Goal: Obtain resource: Download file/media

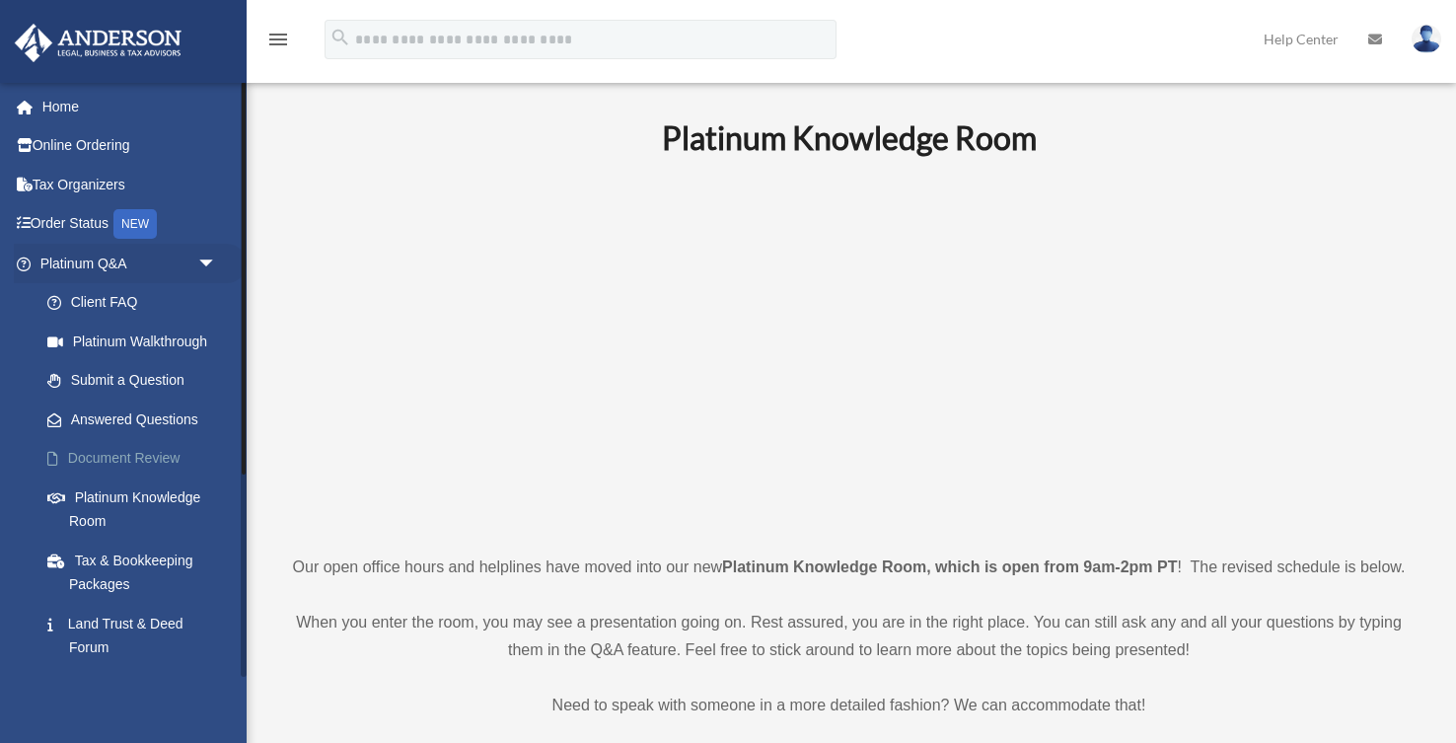
click at [101, 462] on link "Document Review" at bounding box center [137, 458] width 219 height 39
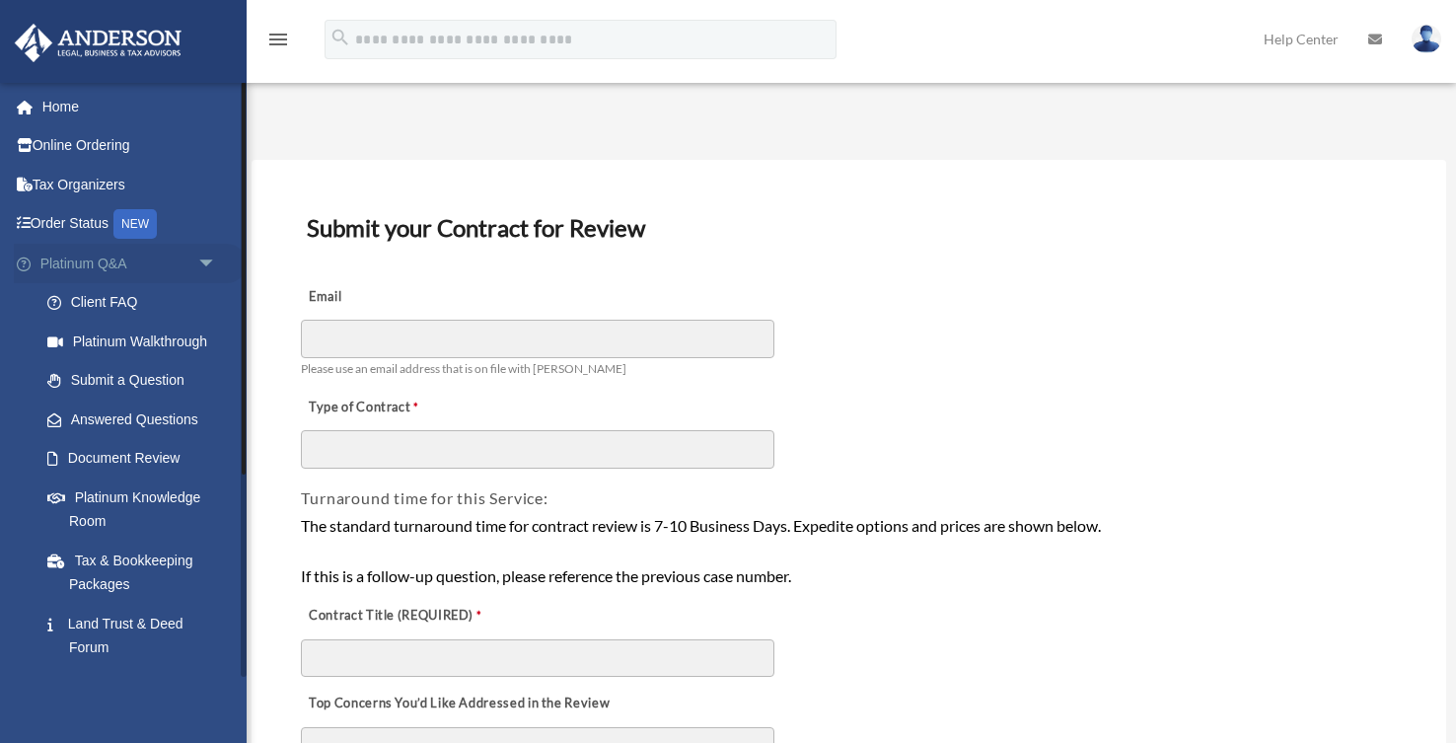
click at [202, 261] on span "arrow_drop_down" at bounding box center [216, 264] width 39 height 40
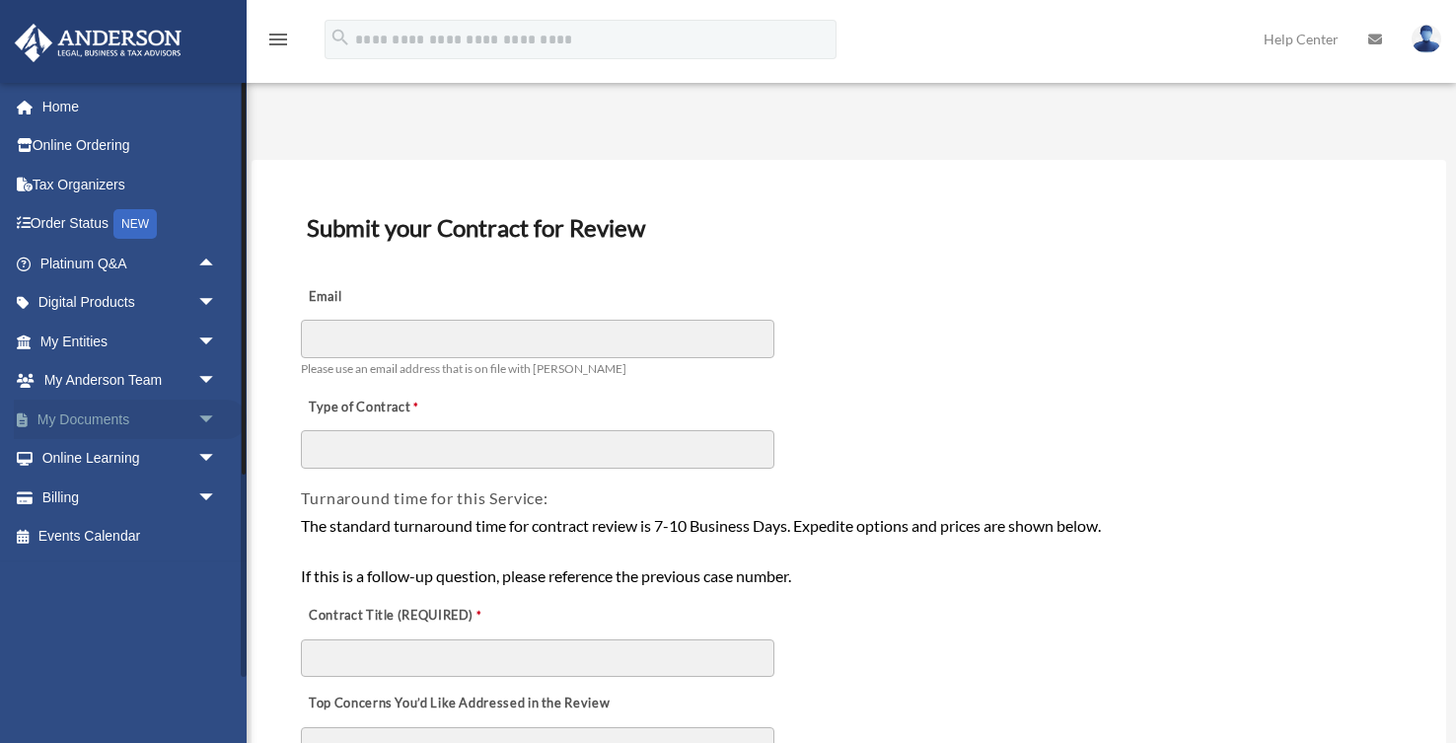
click at [209, 418] on span "arrow_drop_down" at bounding box center [216, 419] width 39 height 40
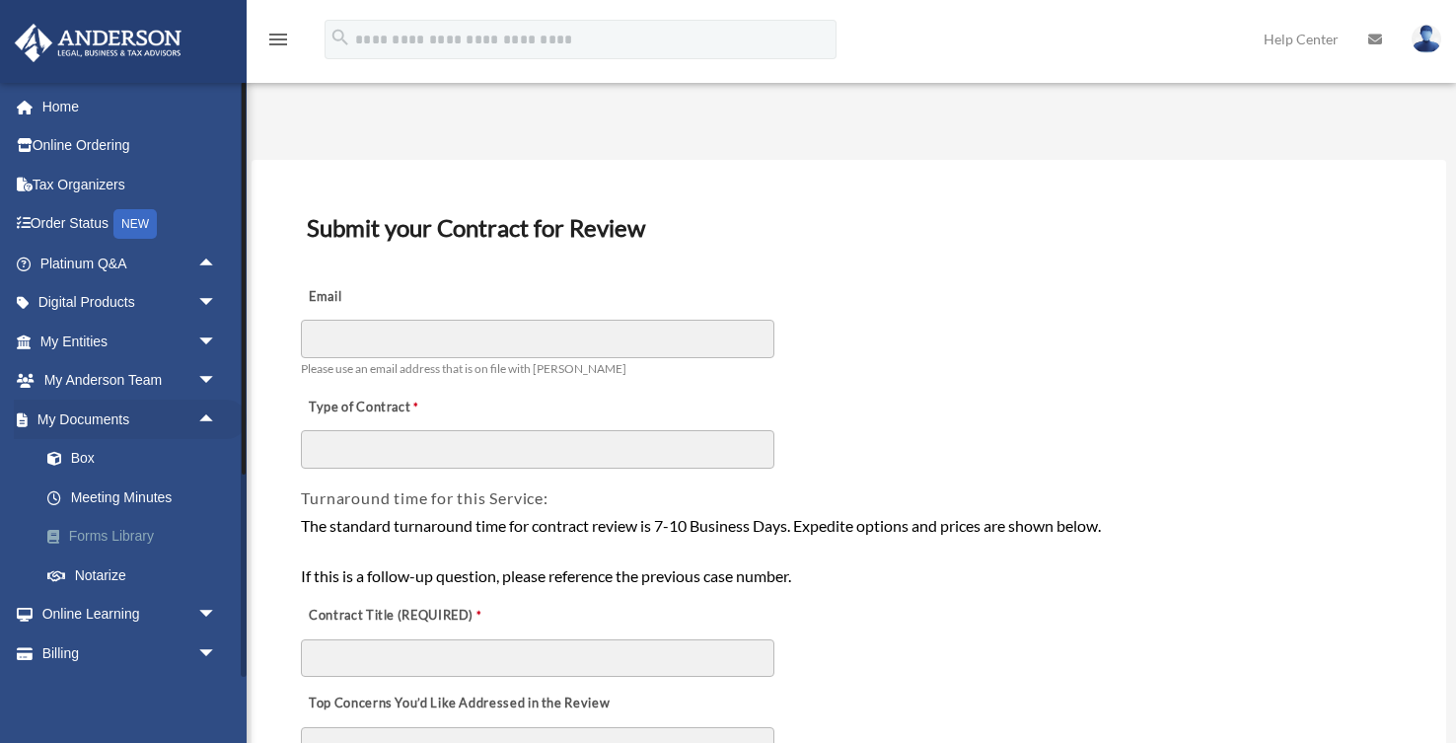
click at [119, 535] on link "Forms Library" at bounding box center [137, 536] width 219 height 39
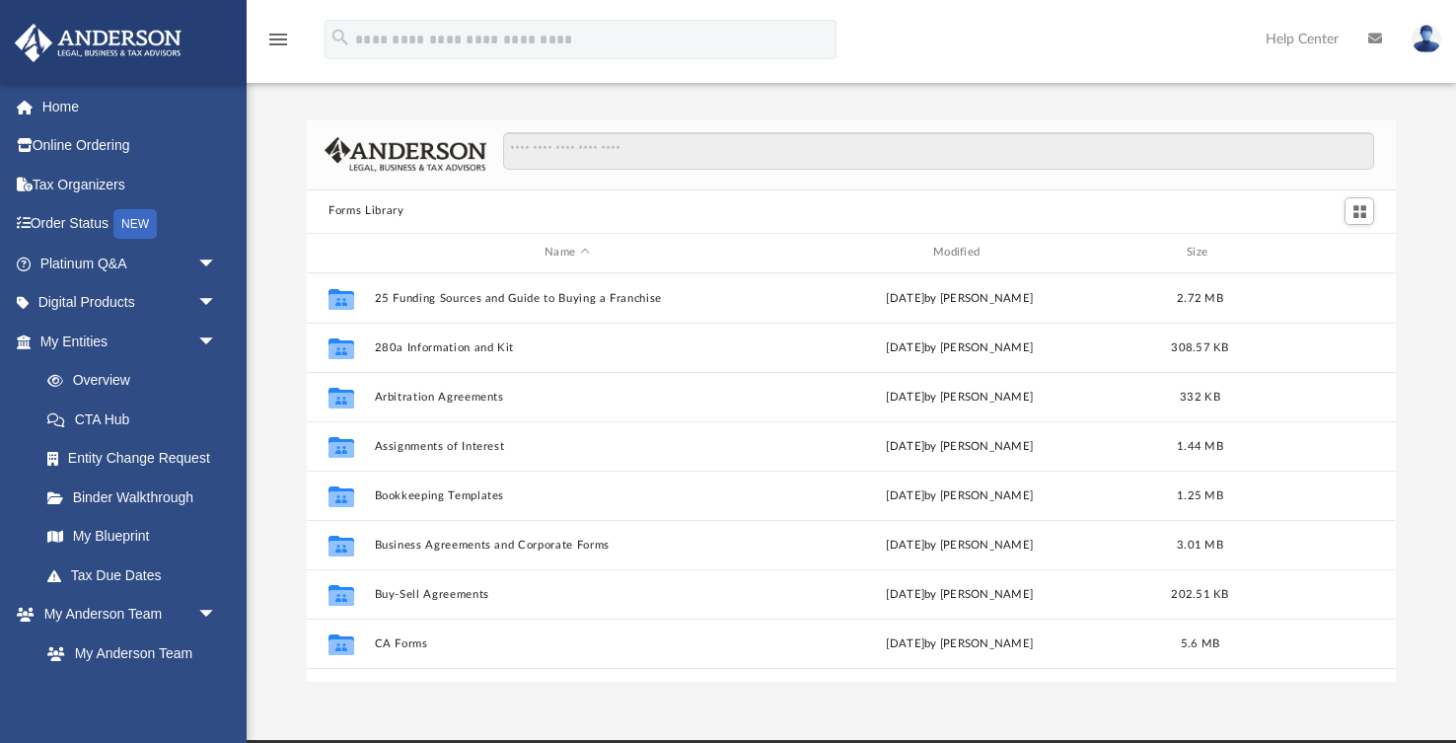
scroll to position [448, 1088]
click at [613, 162] on input "Search files and folders" at bounding box center [938, 150] width 871 height 37
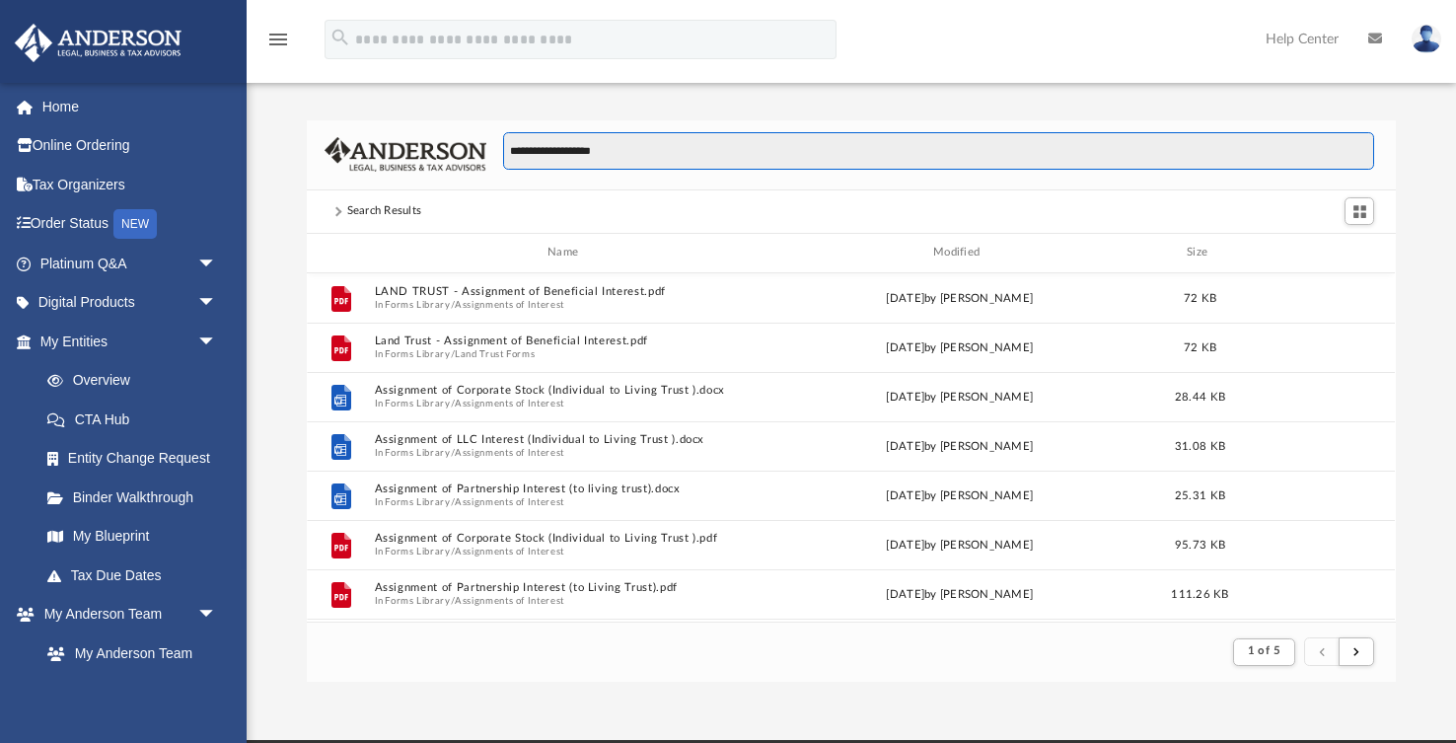
scroll to position [387, 1088]
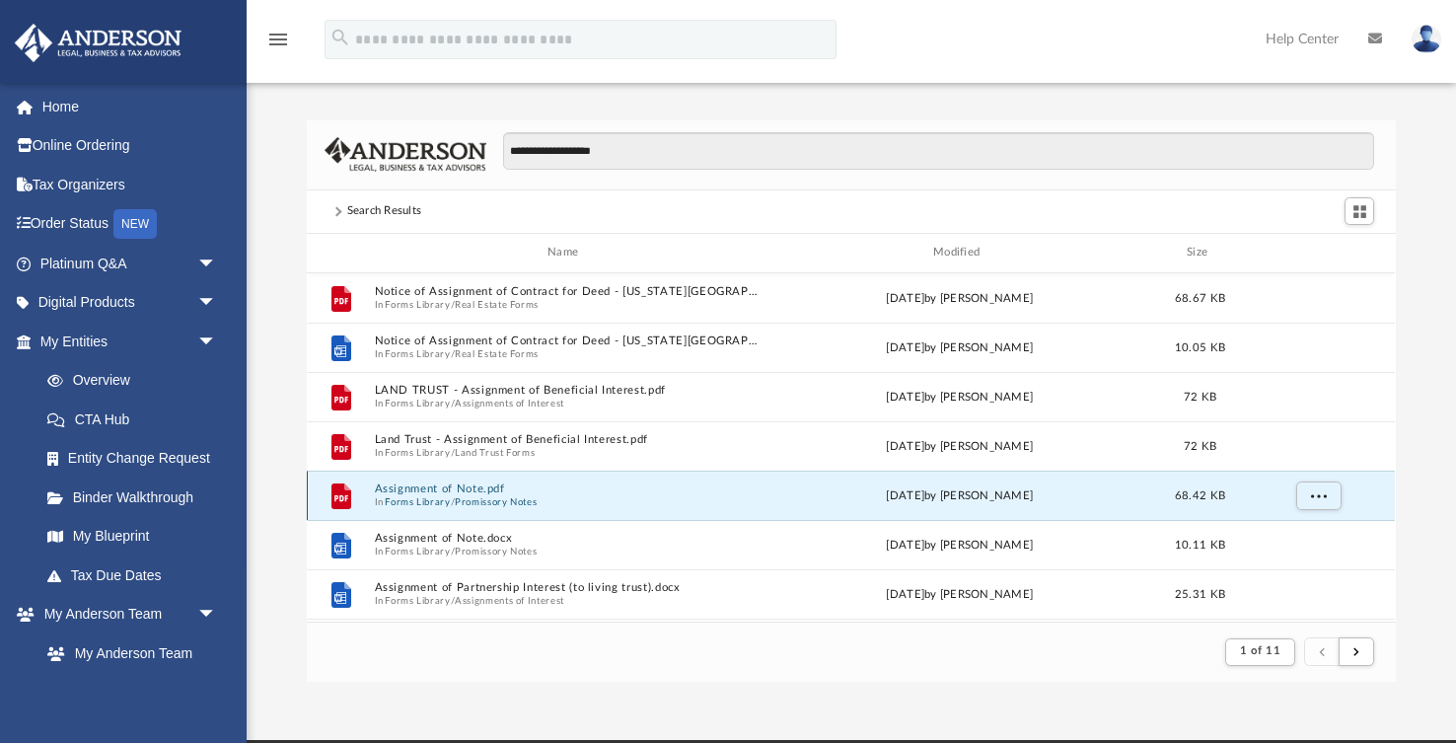
click at [450, 493] on button "Assignment of Note.pdf" at bounding box center [567, 488] width 385 height 13
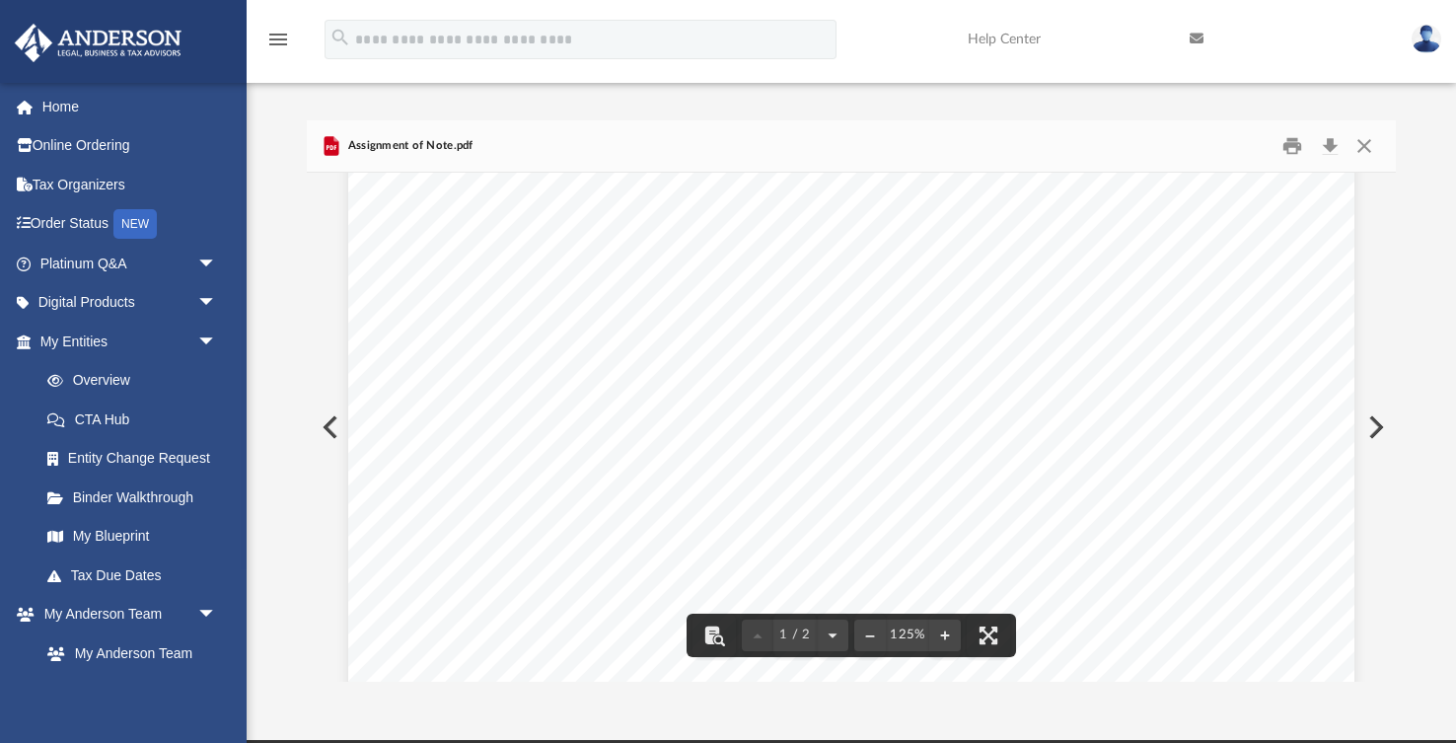
scroll to position [0, 0]
click at [1364, 148] on button "Close" at bounding box center [1364, 145] width 36 height 31
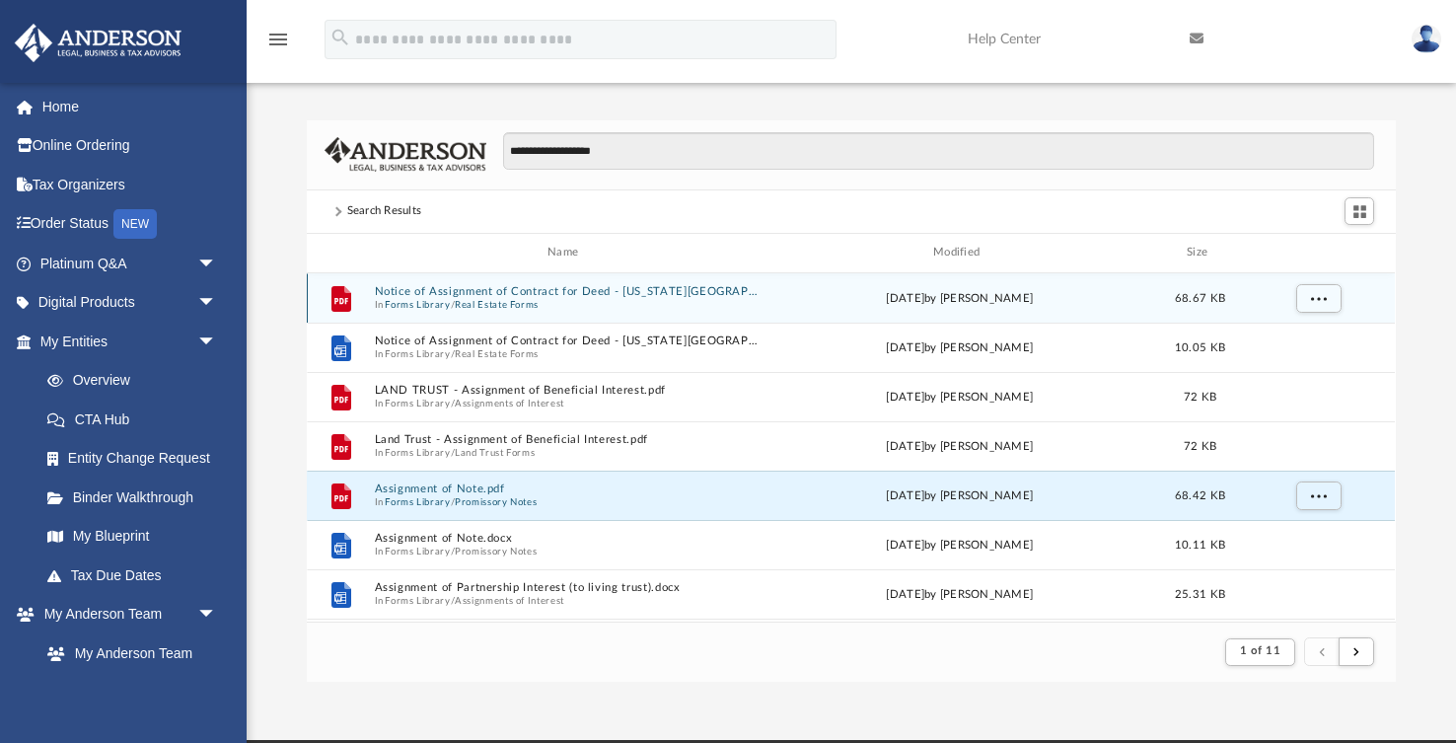
click at [514, 294] on button "Notice of Assignment of Contract for Deed - [US_STATE][GEOGRAPHIC_DATA]pdf" at bounding box center [567, 291] width 385 height 13
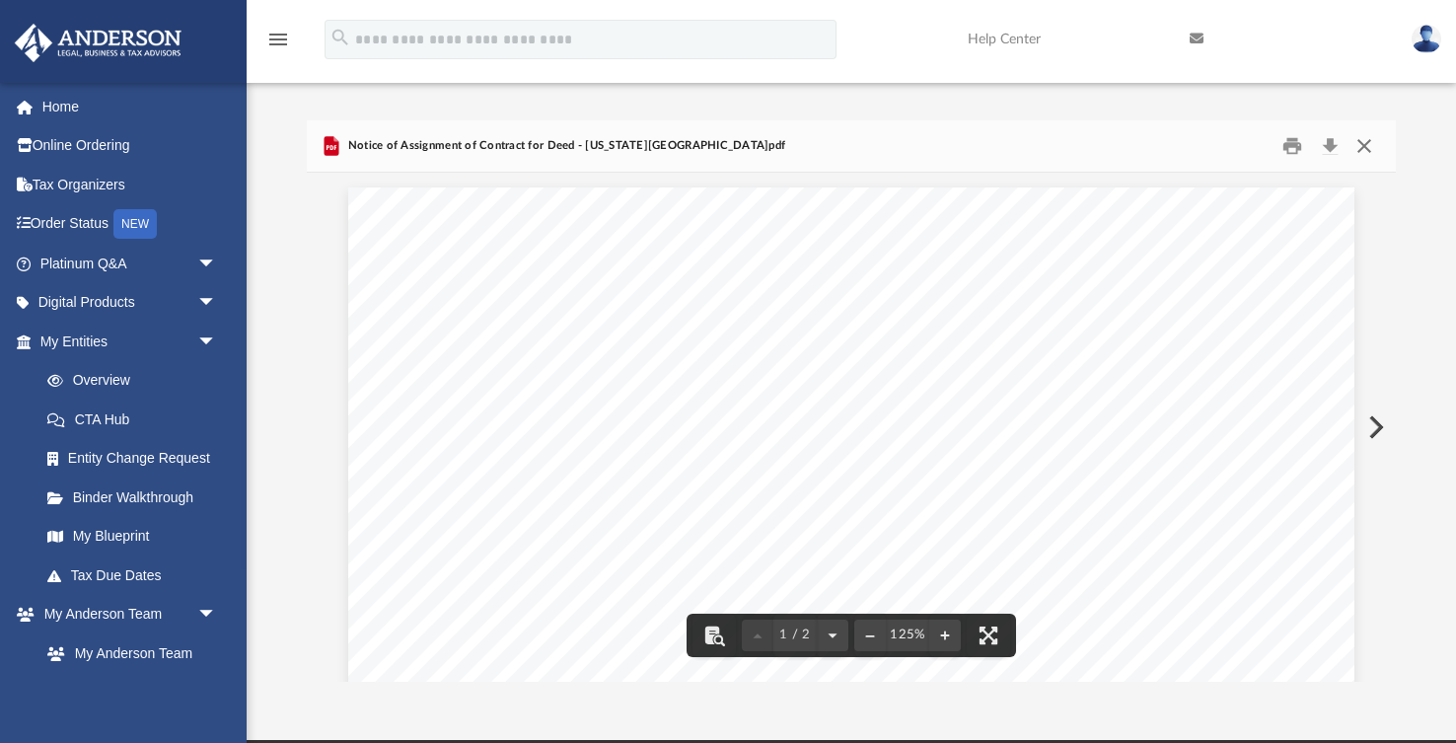
click at [1359, 145] on button "Close" at bounding box center [1364, 145] width 36 height 31
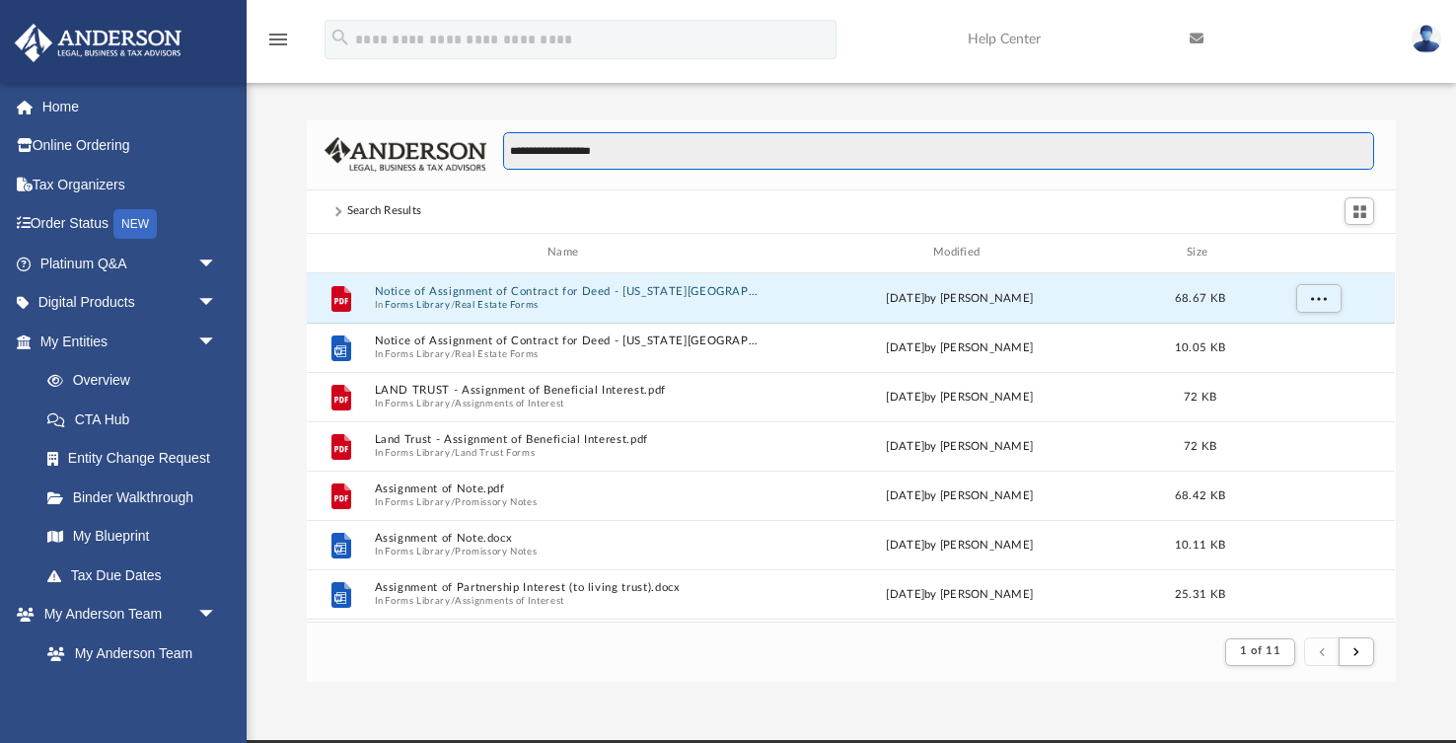
click at [656, 150] on input "**********" at bounding box center [938, 150] width 871 height 37
type input "*"
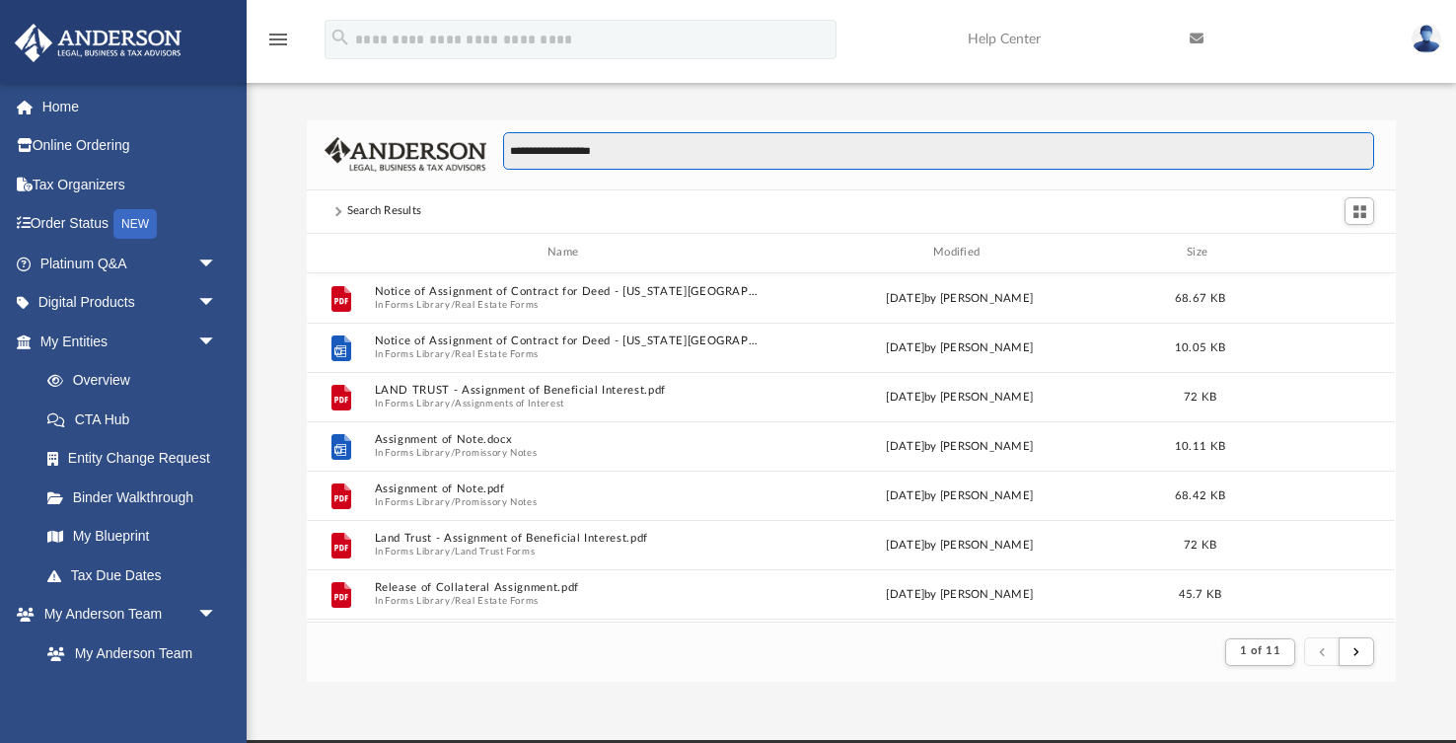
scroll to position [387, 1088]
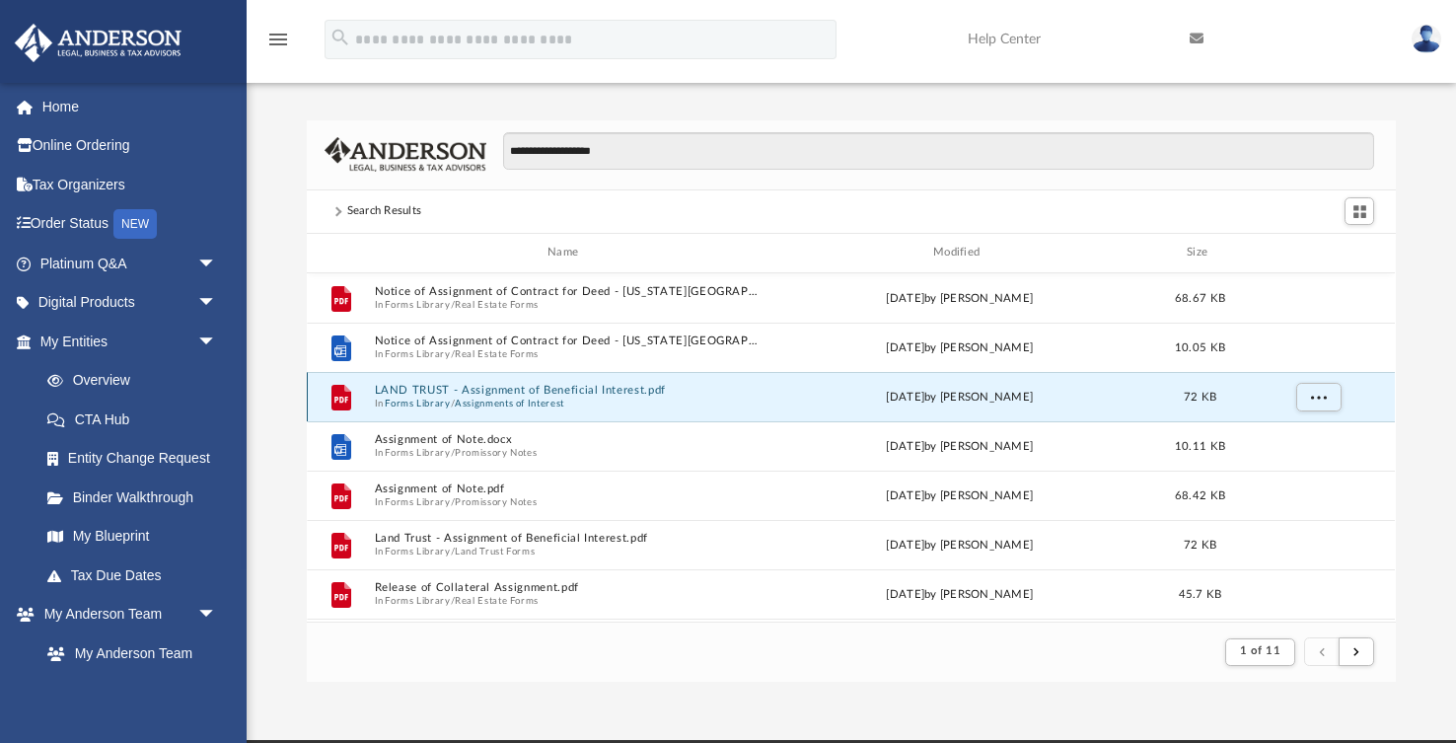
click at [445, 393] on button "LAND TRUST - Assignment of Beneficial Interest.pdf" at bounding box center [567, 390] width 385 height 13
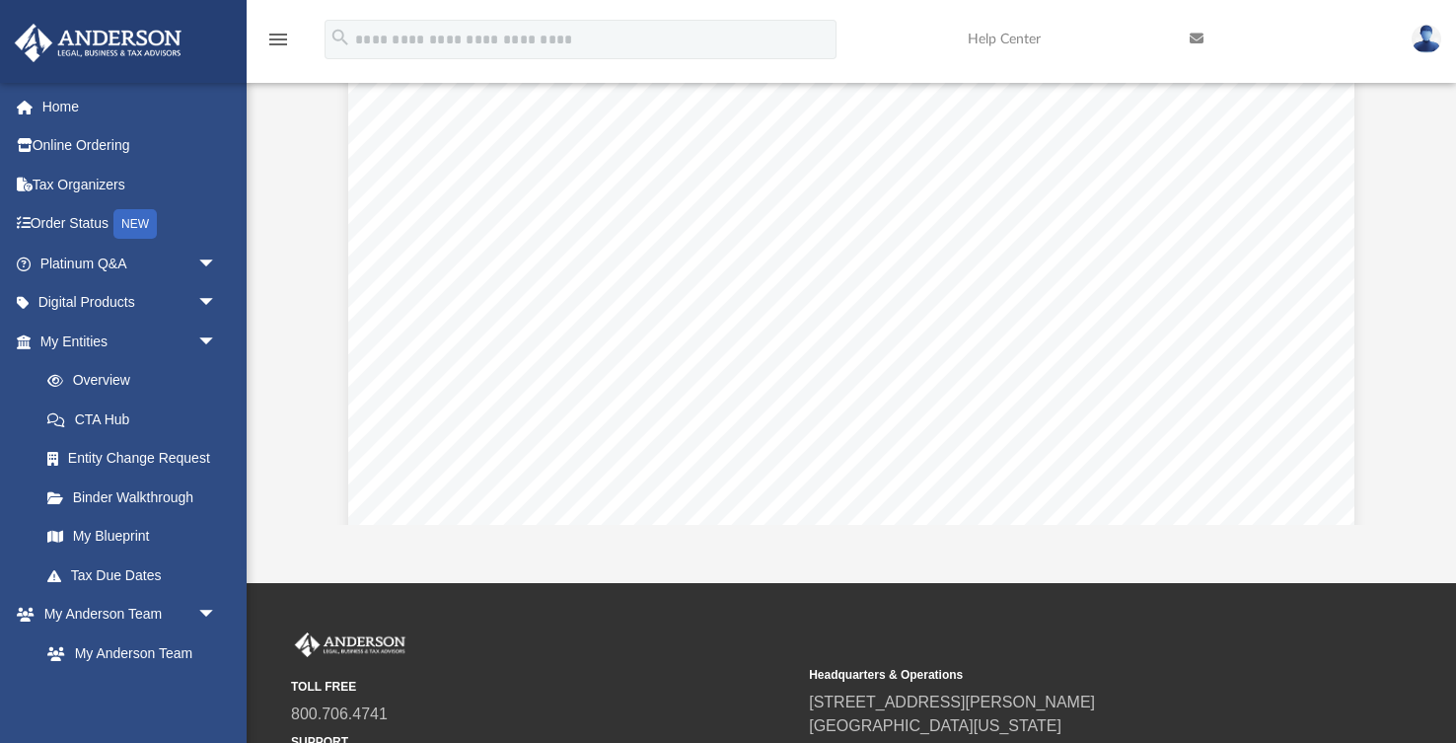
scroll to position [459, 0]
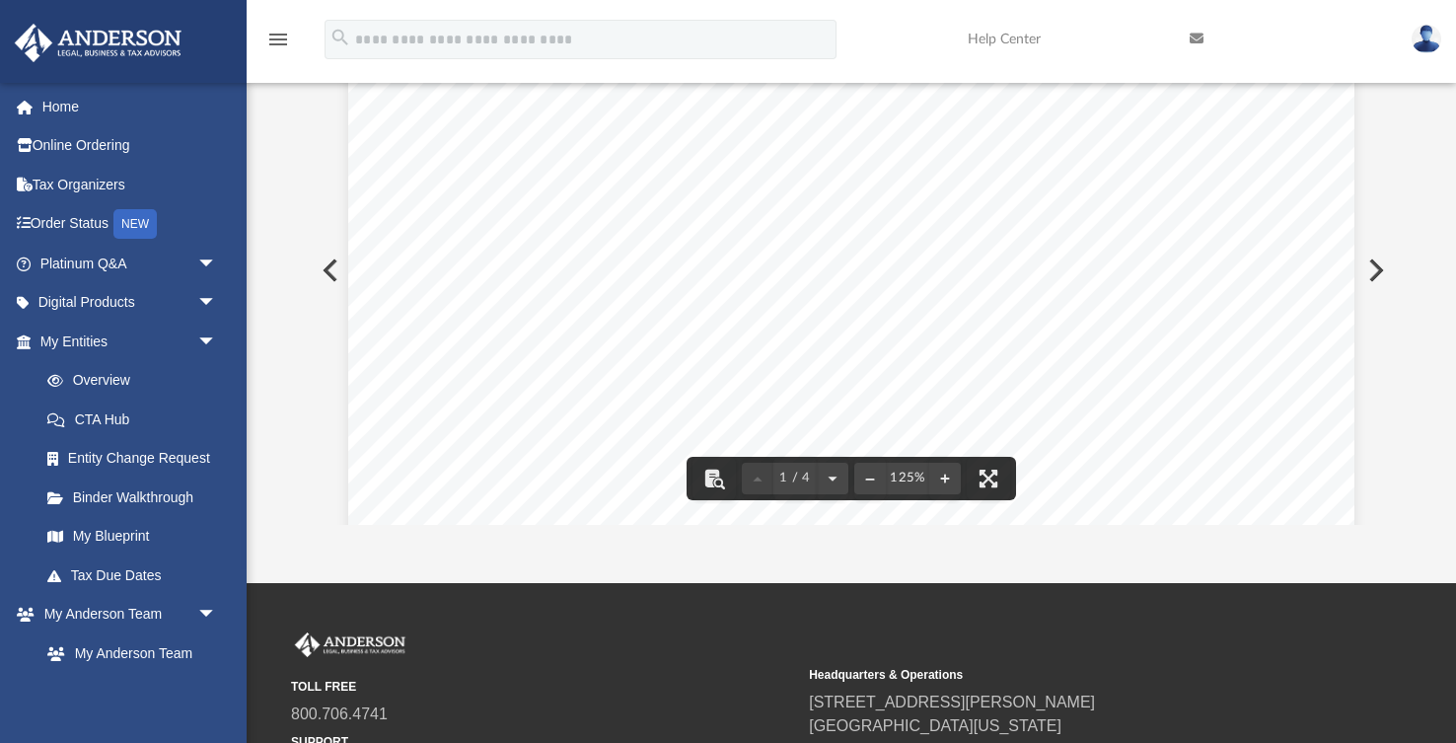
click at [890, 463] on div "125%" at bounding box center [907, 479] width 107 height 32
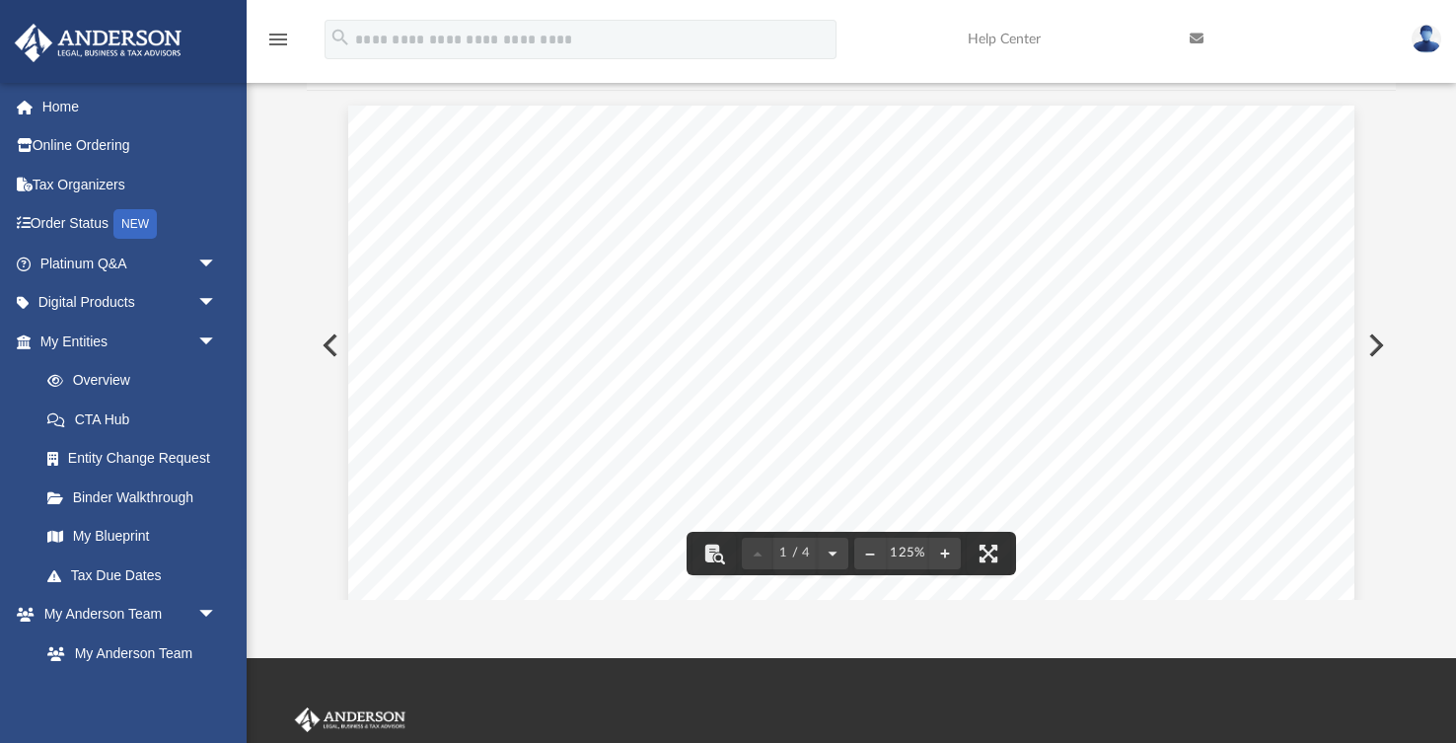
scroll to position [0, 0]
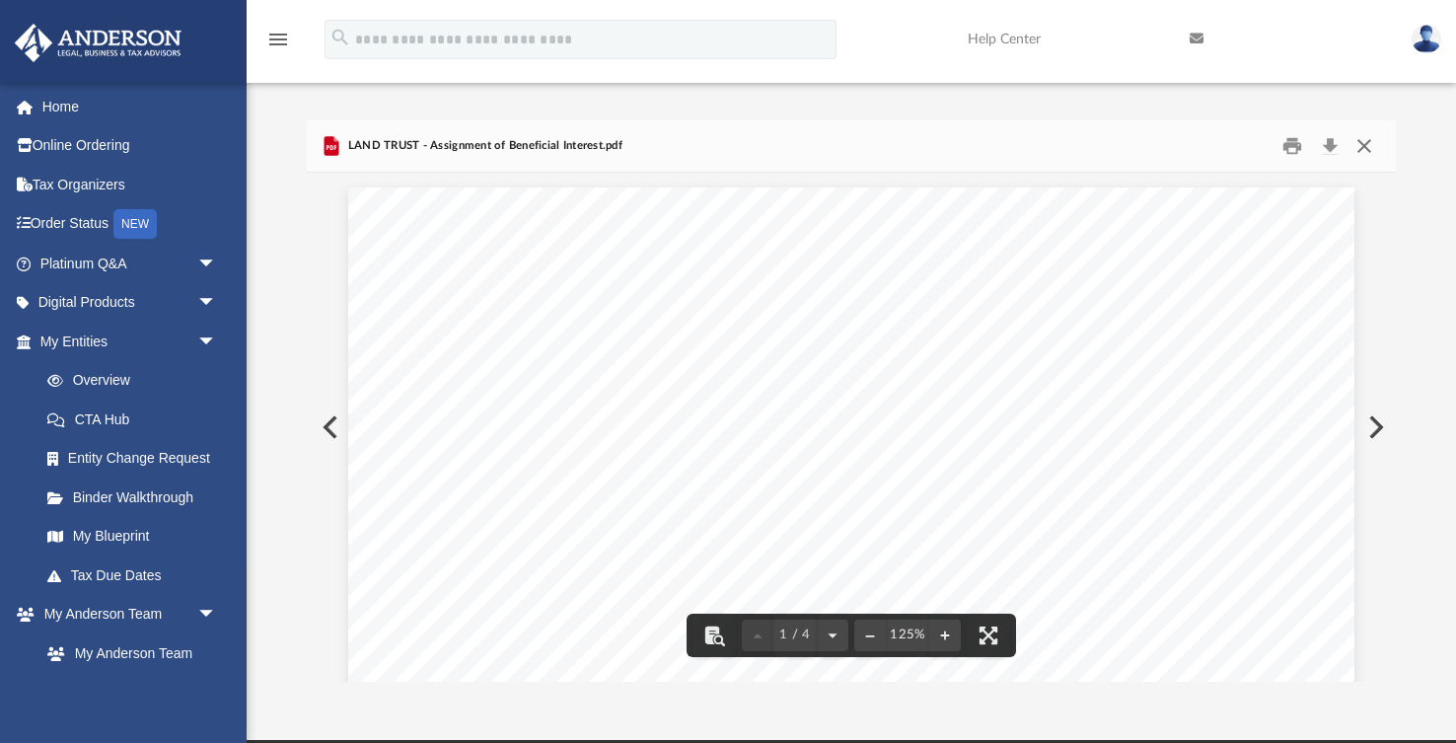
drag, startPoint x: 1371, startPoint y: 151, endPoint x: 1358, endPoint y: 149, distance: 13.0
click at [1361, 151] on button "Close" at bounding box center [1364, 145] width 36 height 31
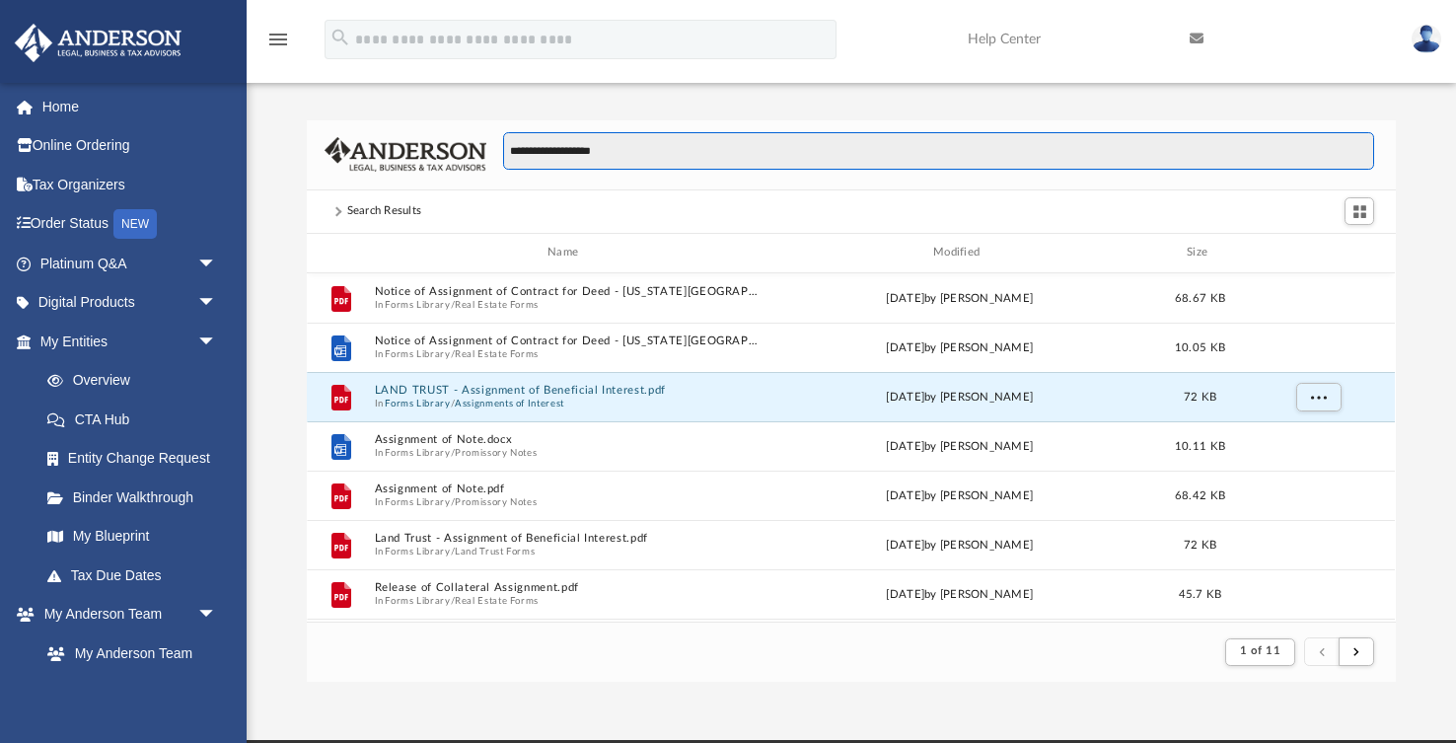
click at [690, 142] on input "**********" at bounding box center [938, 150] width 871 height 37
type input "*"
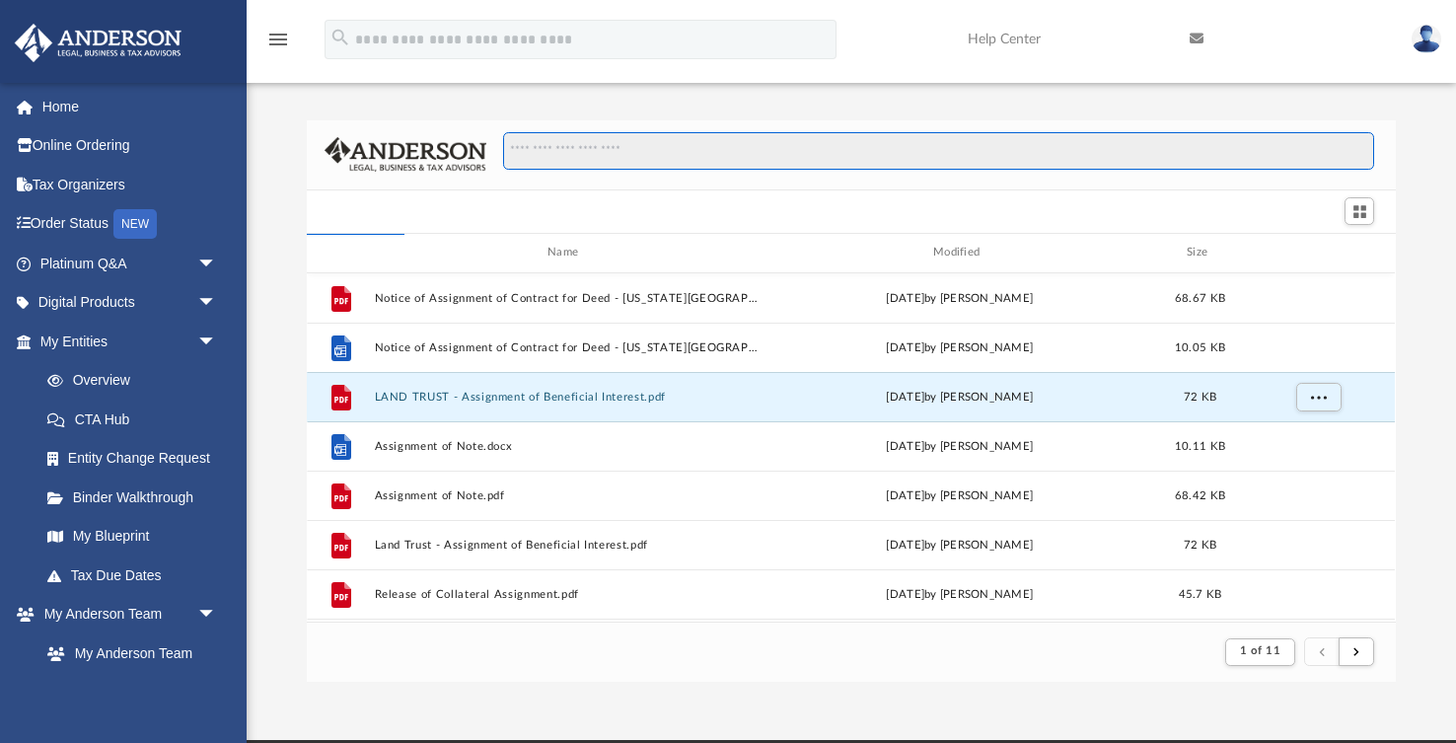
scroll to position [448, 1088]
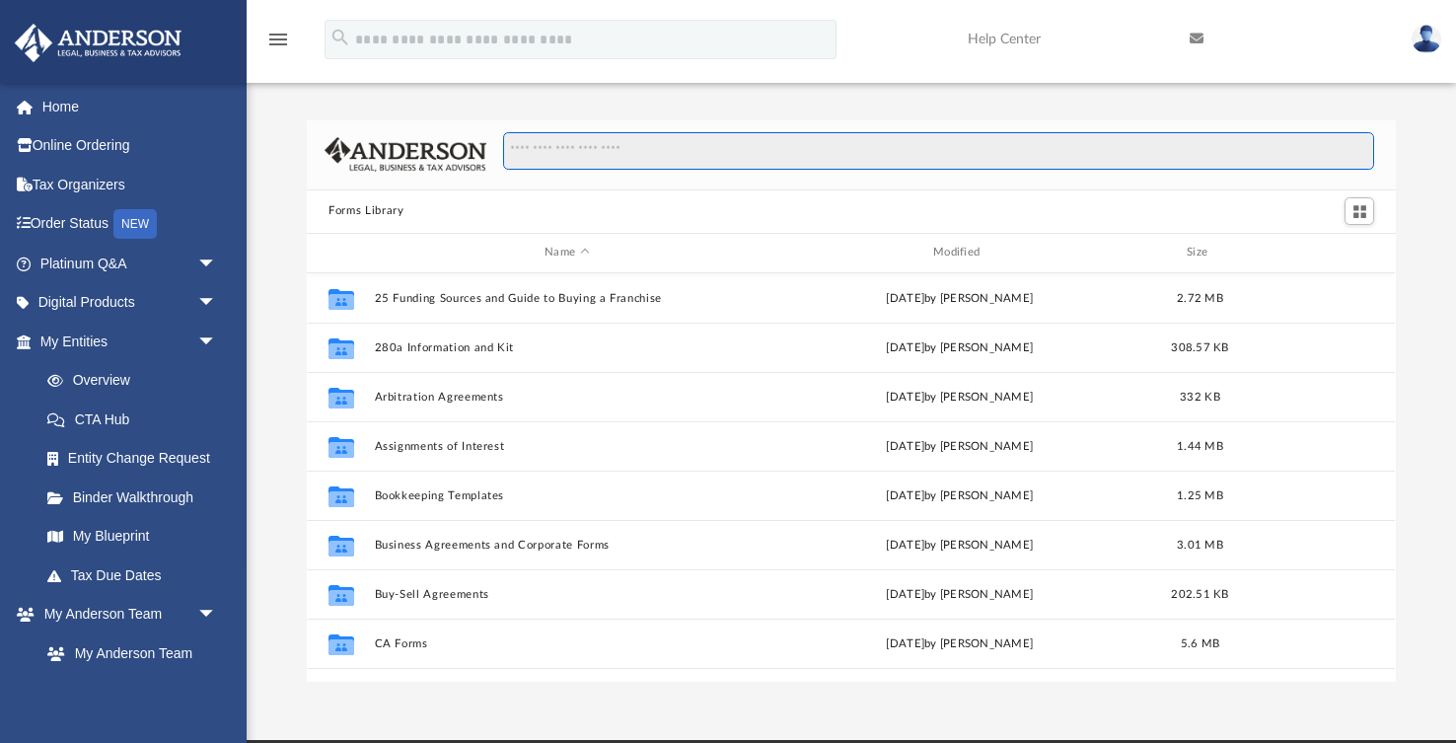
click at [573, 145] on input "Search files and folders" at bounding box center [938, 150] width 871 height 37
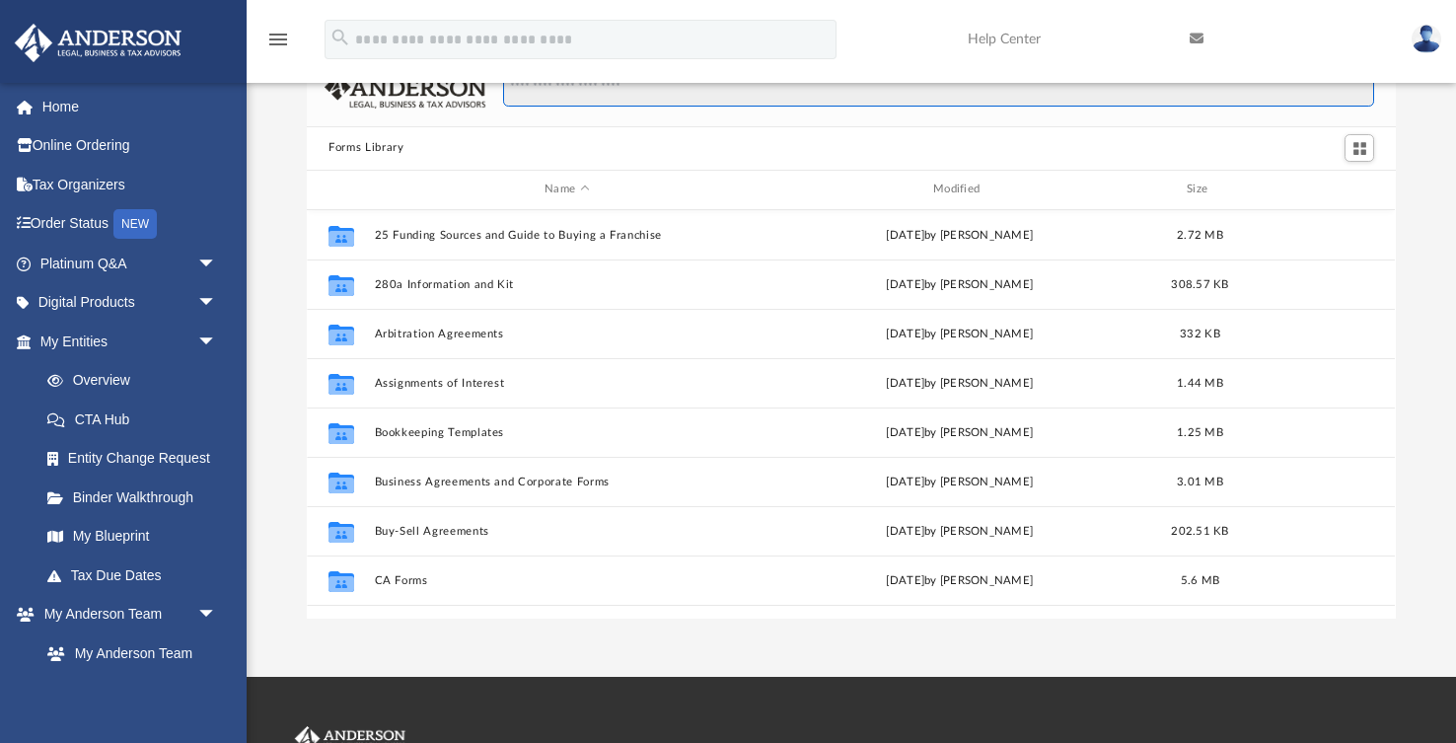
scroll to position [0, 0]
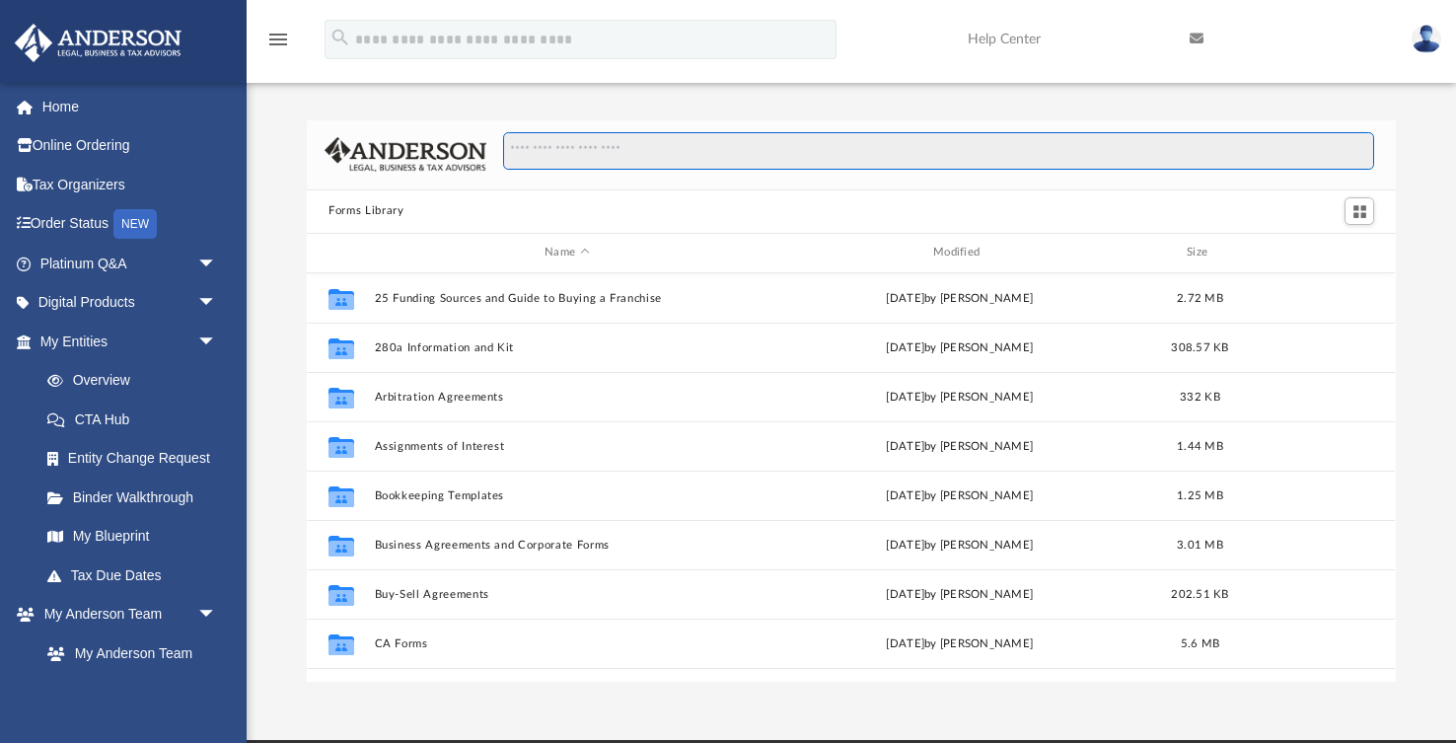
click at [601, 151] on input "Search files and folders" at bounding box center [938, 150] width 871 height 37
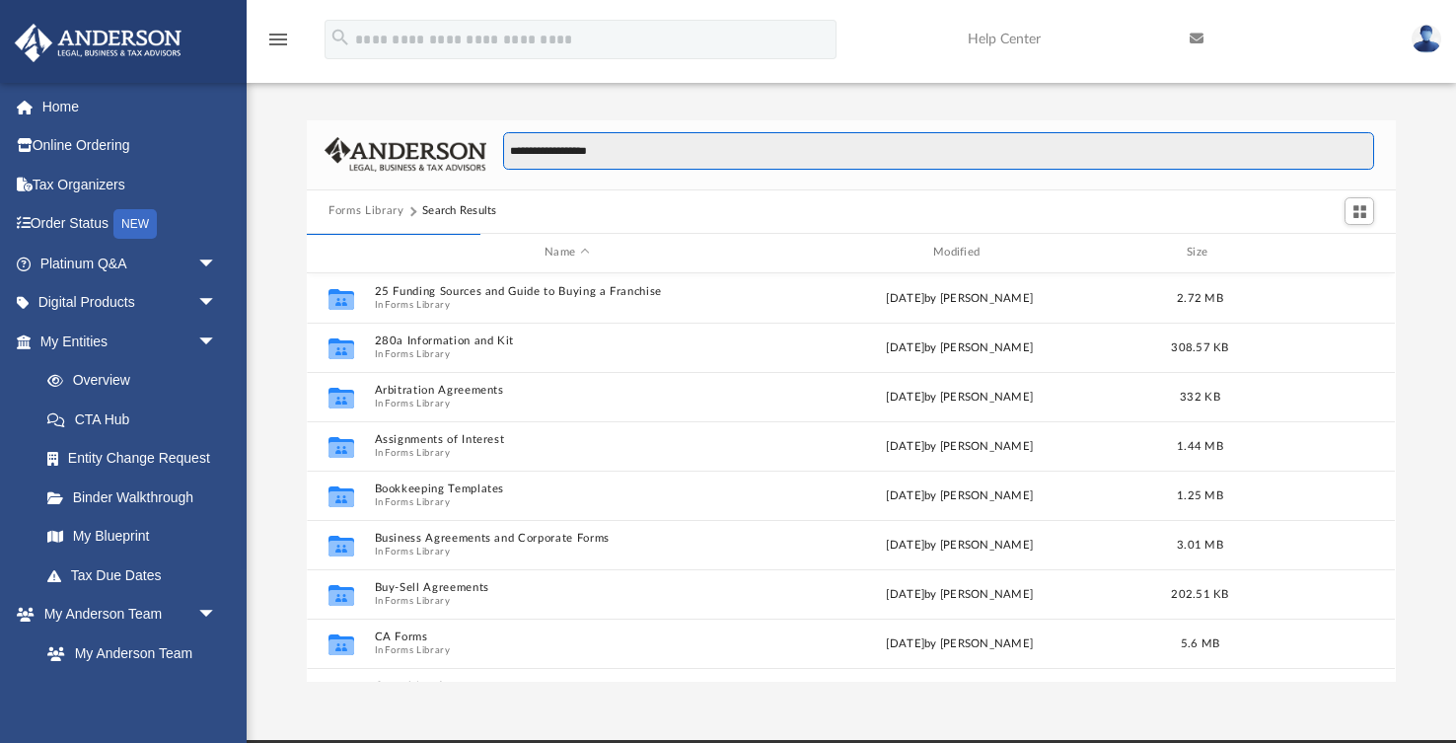
scroll to position [387, 1088]
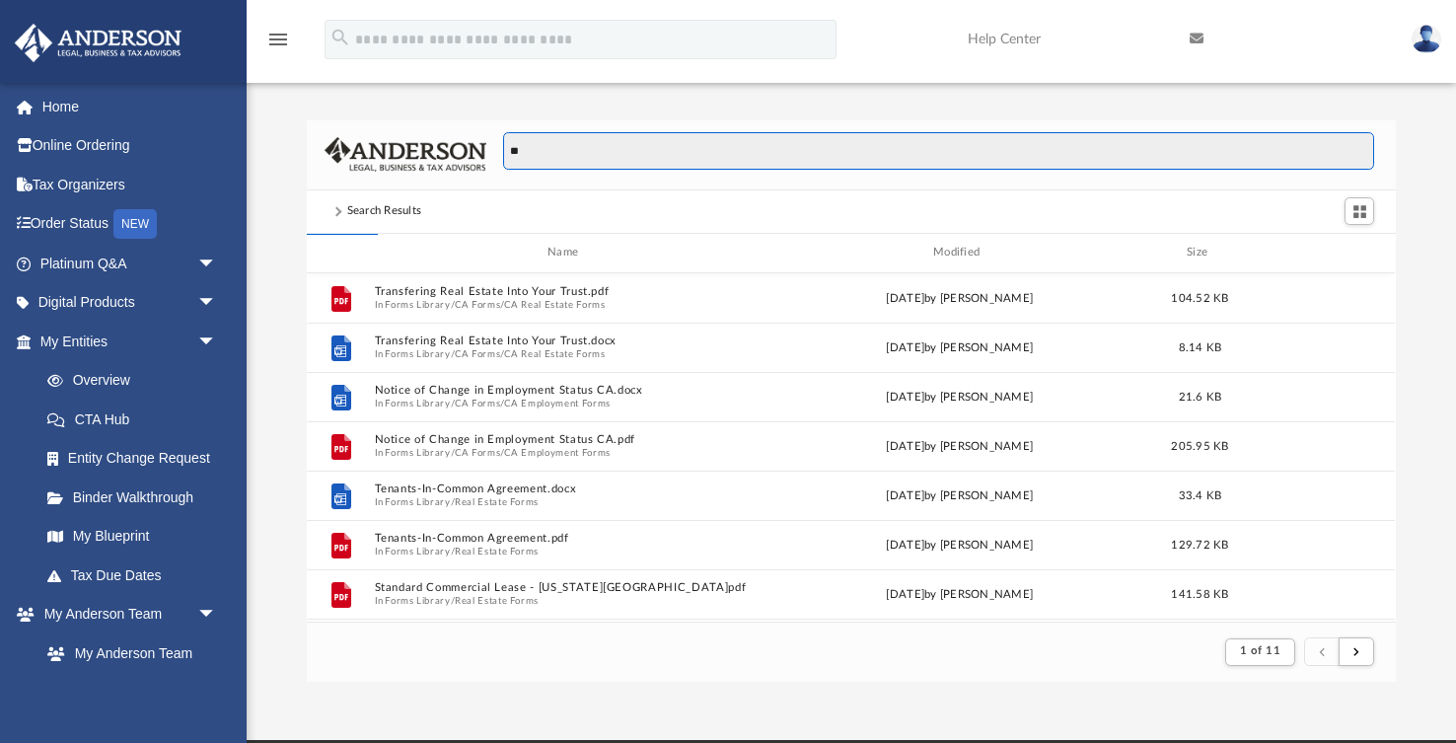
type input "*"
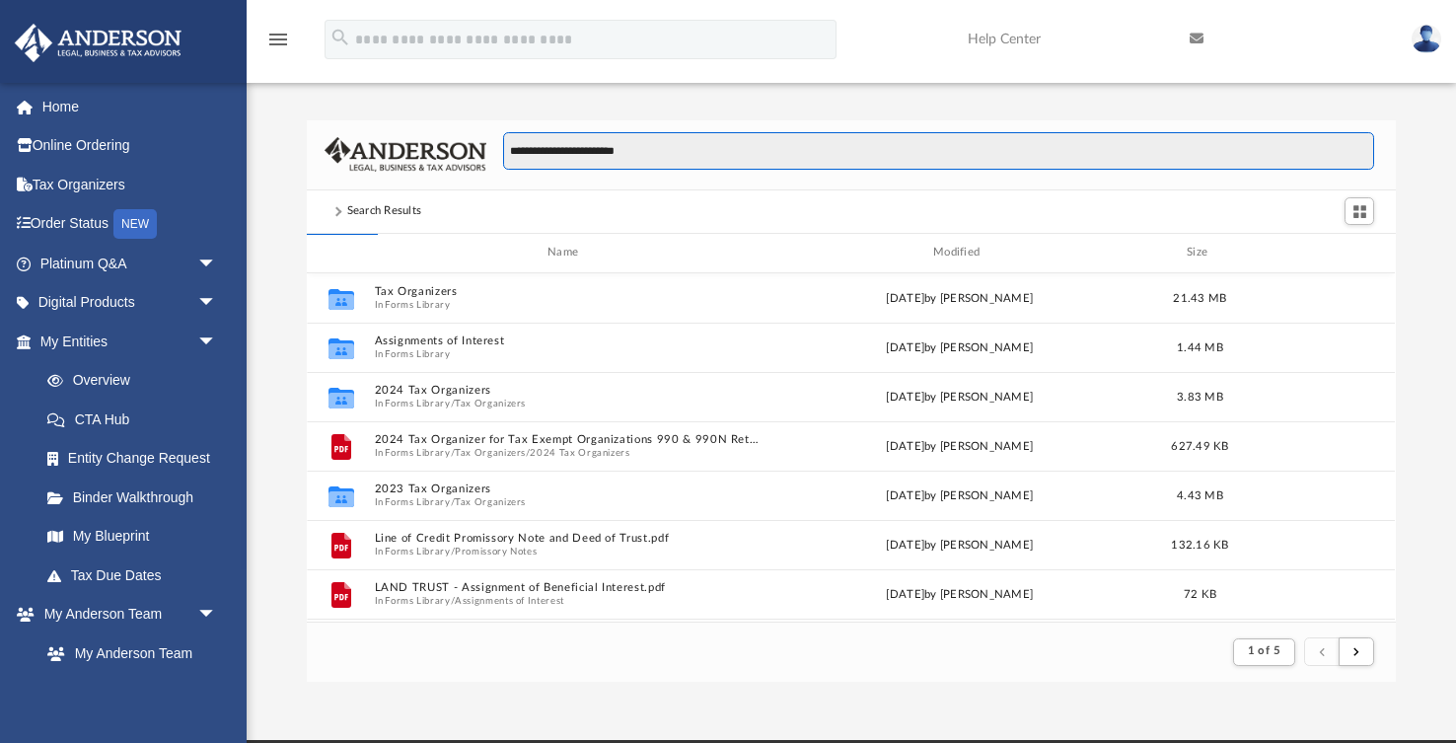
type input "**********"
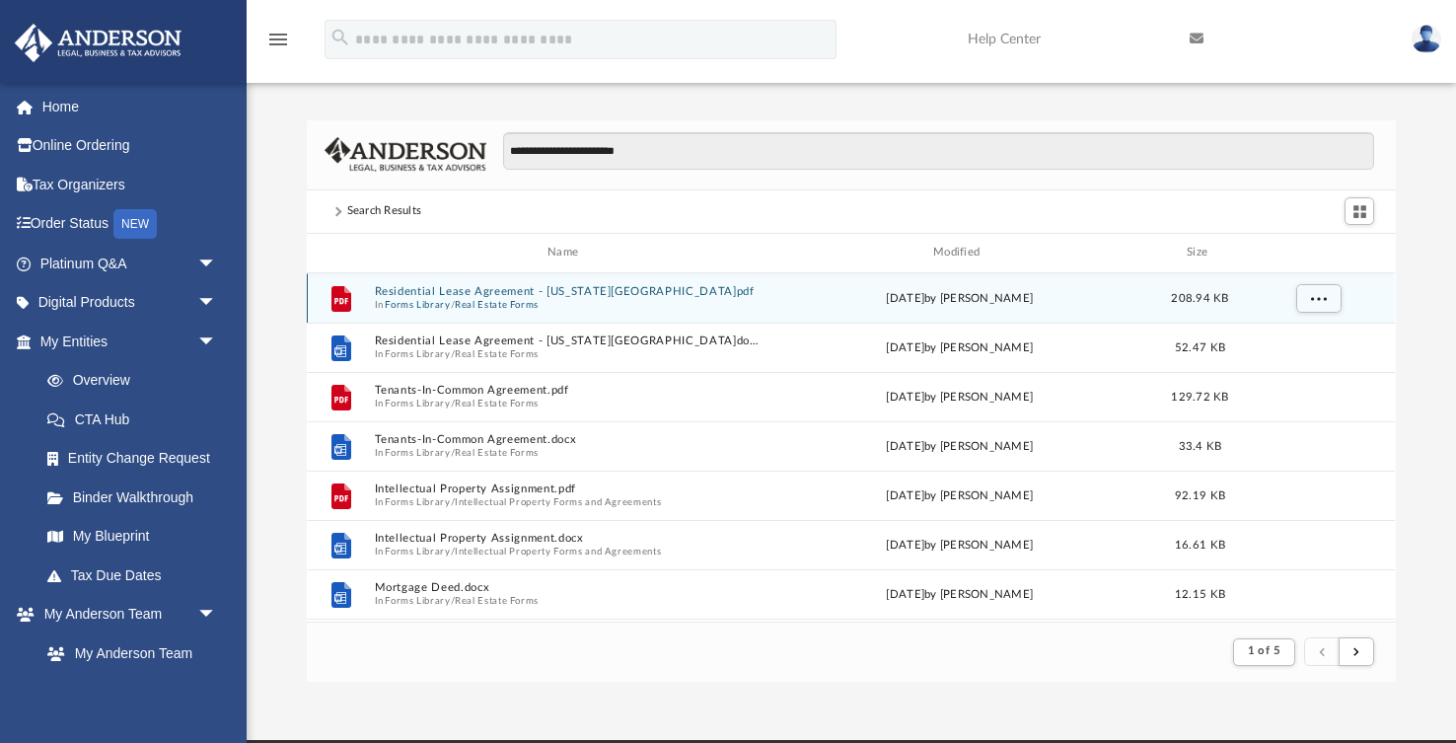
click at [437, 287] on button "Residential Lease Agreement - [US_STATE][GEOGRAPHIC_DATA]pdf" at bounding box center [567, 291] width 385 height 13
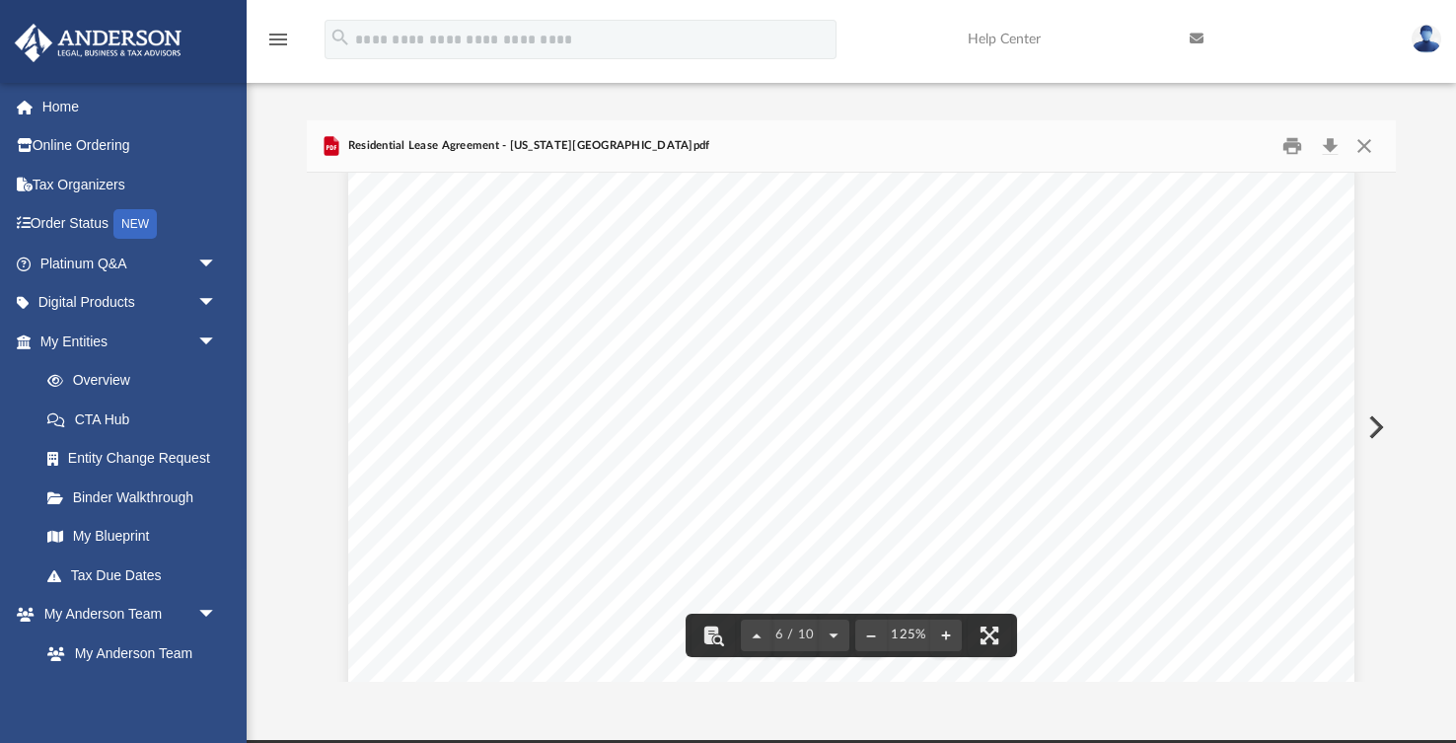
scroll to position [6208, 0]
click at [1365, 145] on button "Close" at bounding box center [1364, 145] width 36 height 31
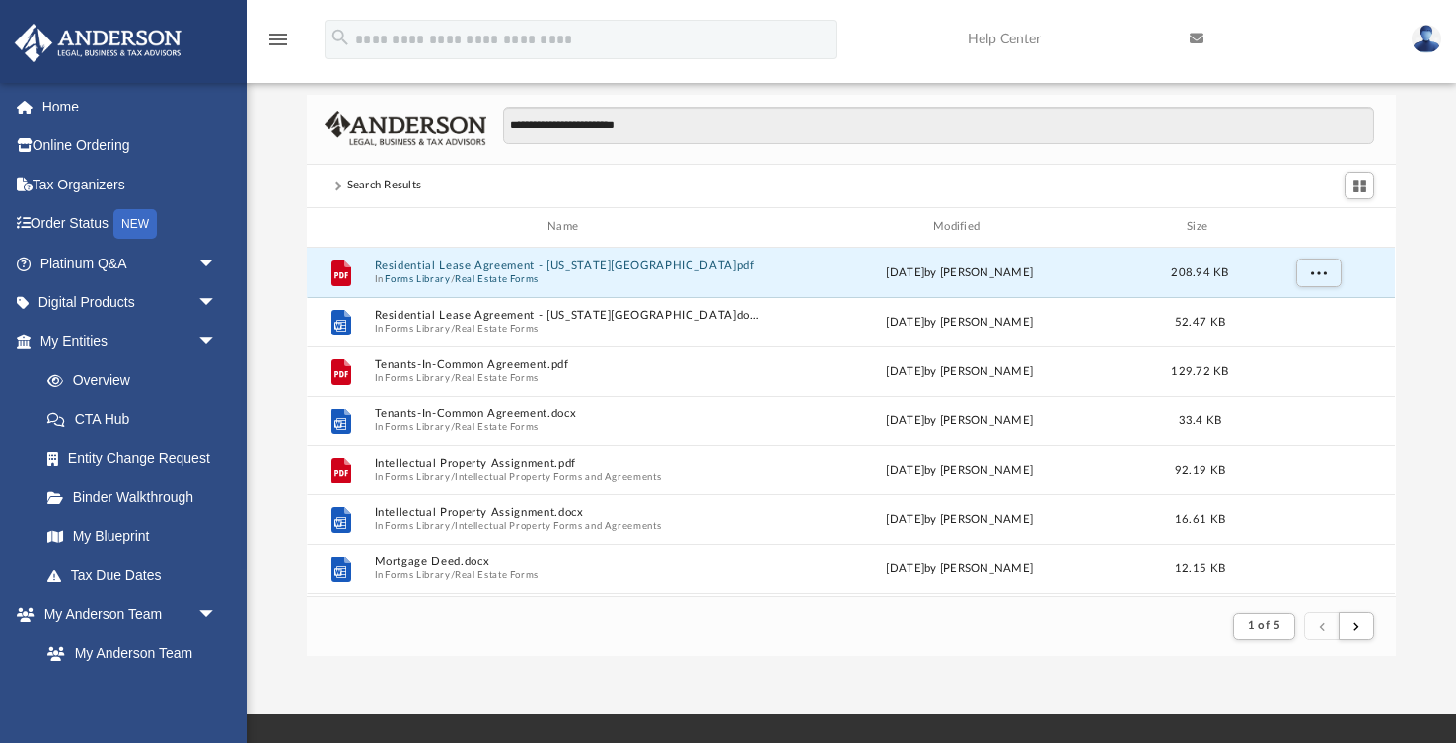
scroll to position [265, 0]
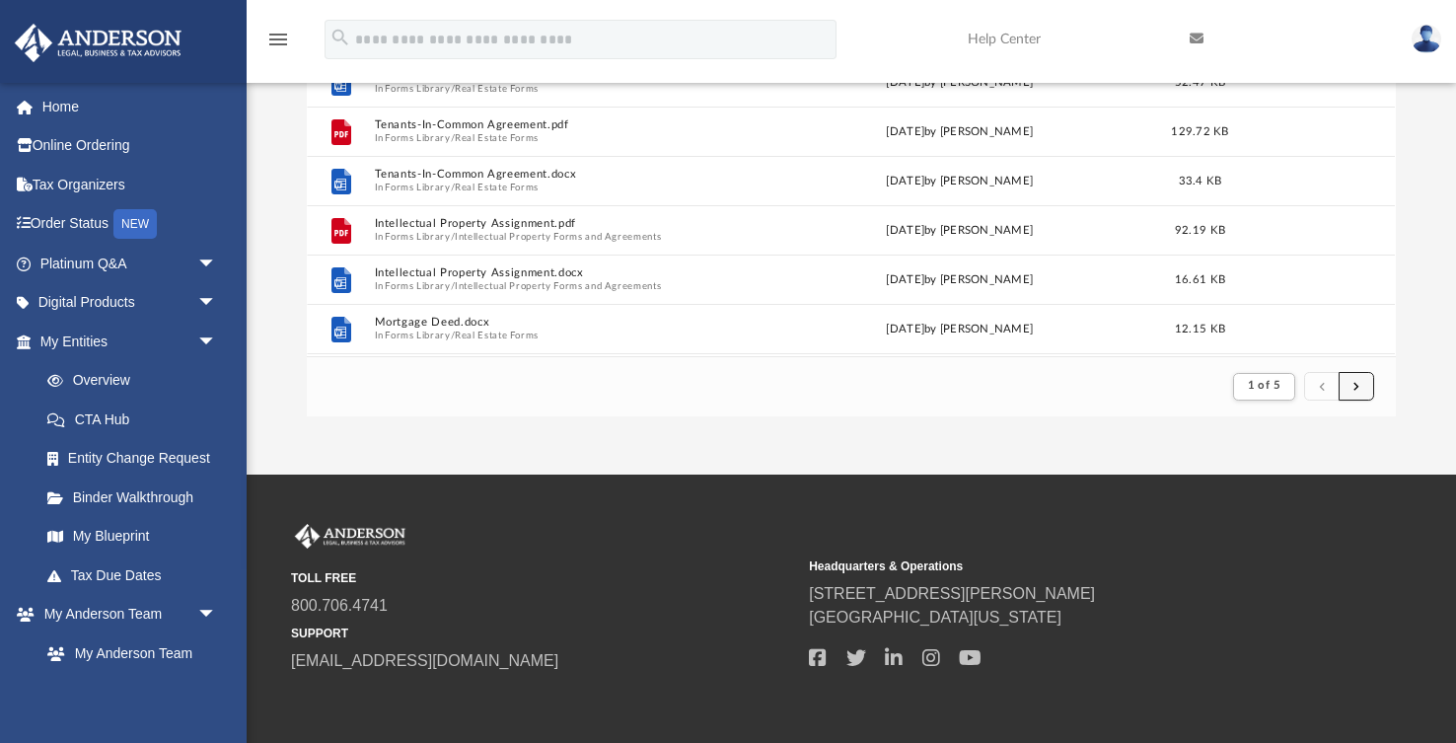
click at [1361, 390] on button "submit" at bounding box center [1356, 386] width 36 height 29
click at [1359, 388] on button "submit" at bounding box center [1356, 386] width 36 height 29
click at [1359, 389] on button "submit" at bounding box center [1356, 386] width 36 height 29
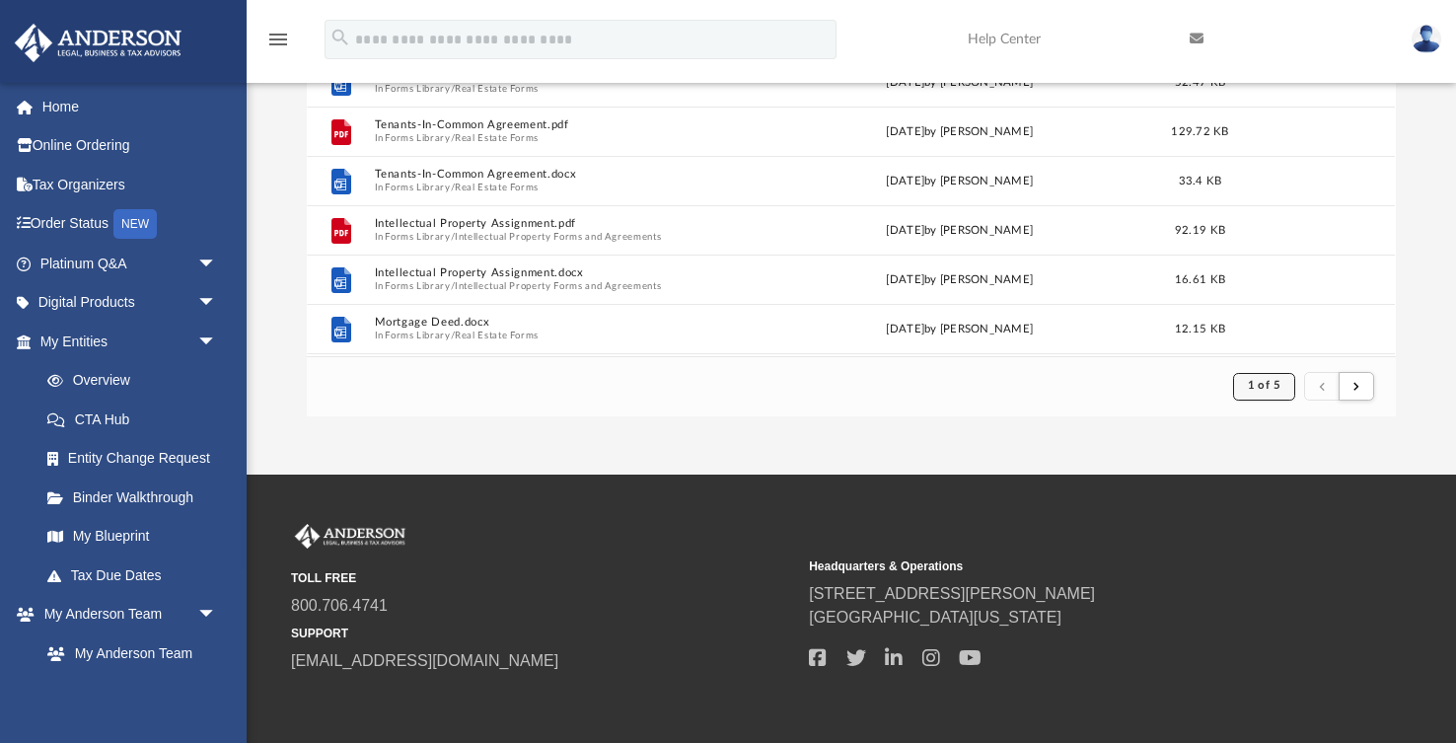
click at [1265, 392] on button "1 of 5" at bounding box center [1264, 387] width 62 height 28
click at [1277, 457] on li "2" at bounding box center [1280, 457] width 7 height 21
click at [1284, 387] on button "1 of 5" at bounding box center [1264, 387] width 62 height 28
click at [1277, 547] on li "5" at bounding box center [1280, 549] width 7 height 21
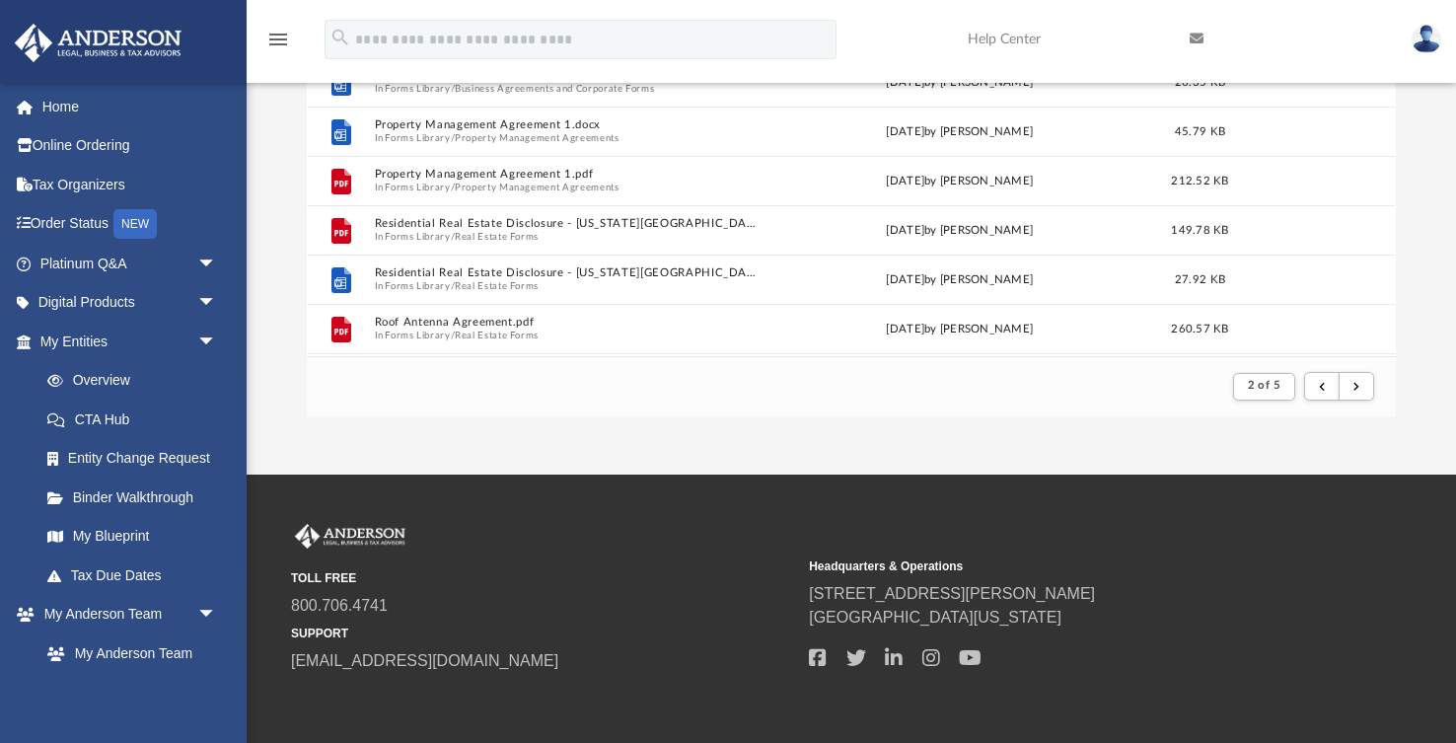
click at [1277, 545] on div "TOLL FREE 800.706.4741 SUPPORT [EMAIL_ADDRESS][DOMAIN_NAME] Headquarters & Oper…" at bounding box center [851, 599] width 1120 height 150
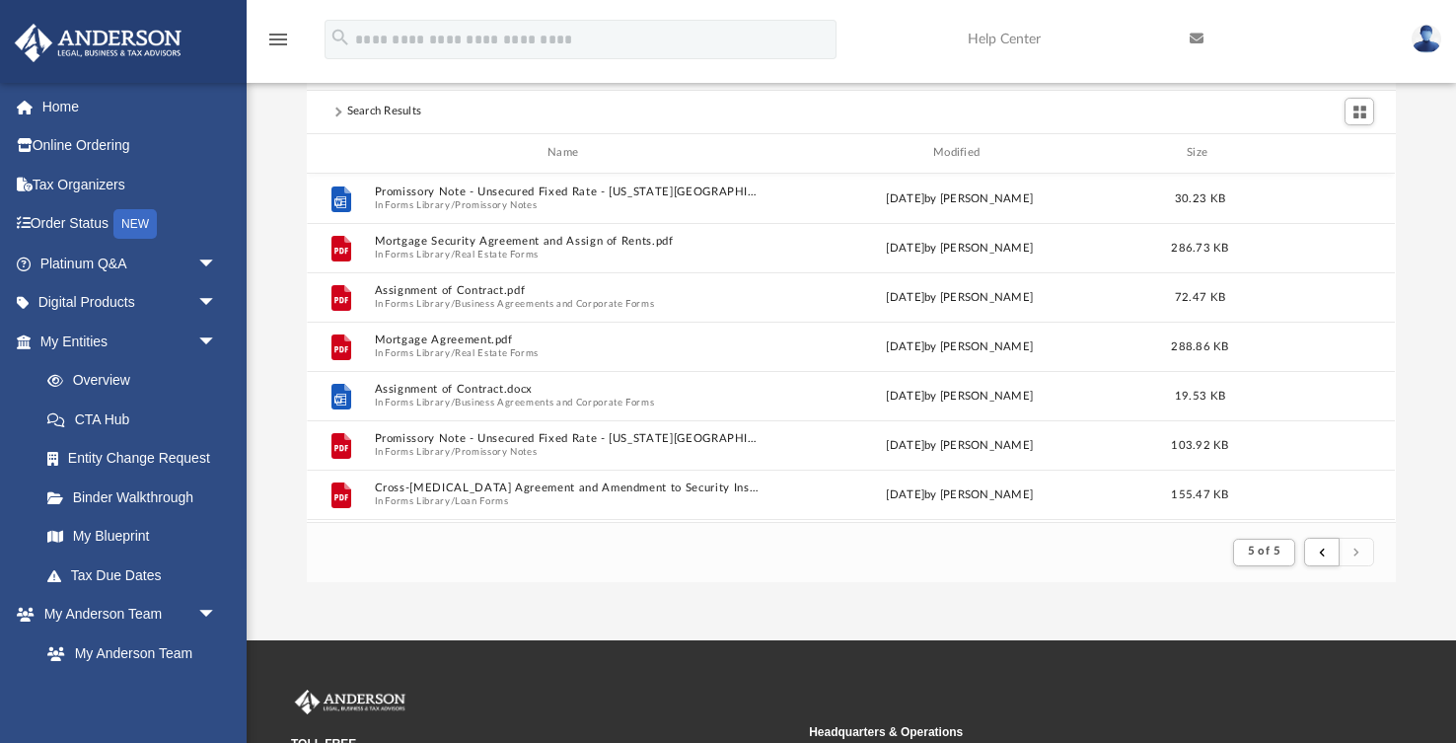
scroll to position [71, 0]
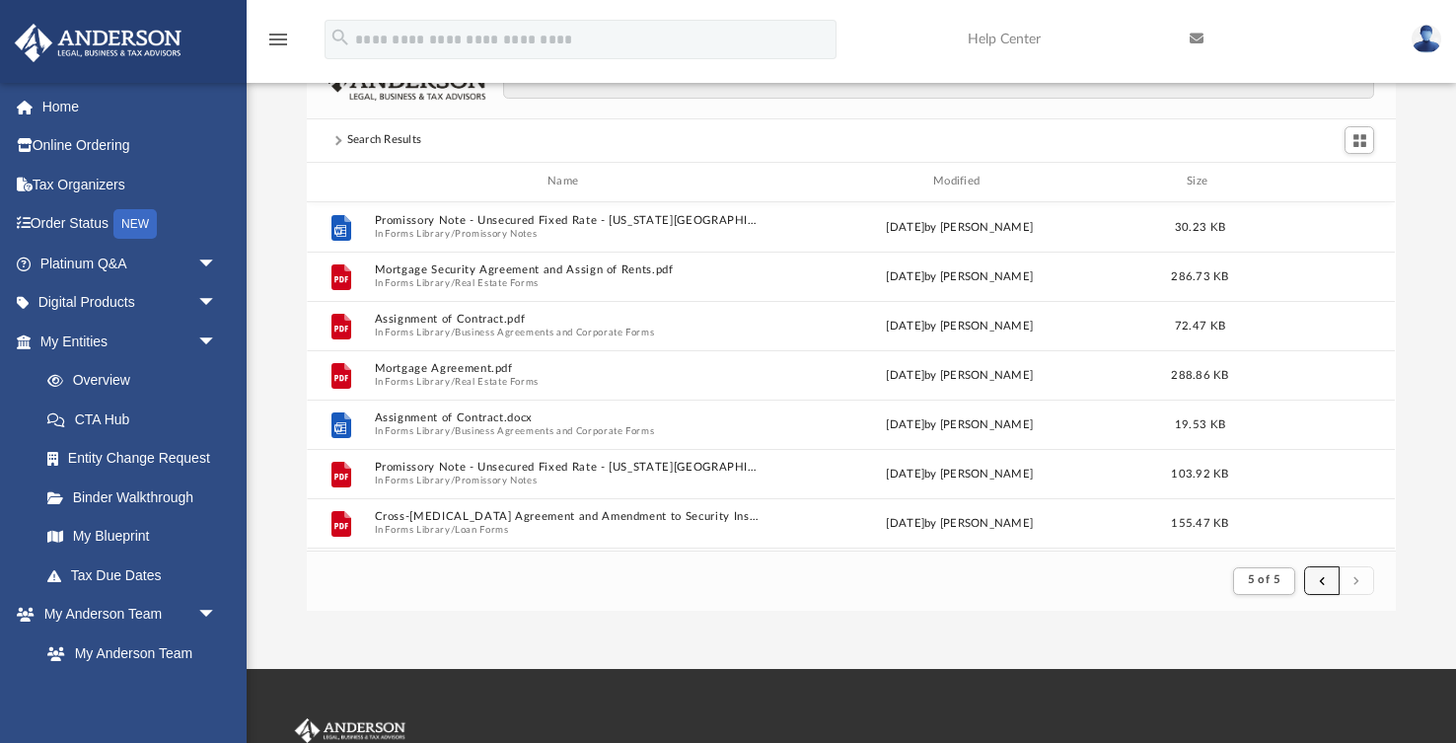
click at [1322, 583] on span "submit" at bounding box center [1322, 579] width 6 height 11
click at [1260, 576] on span "5 of 5" at bounding box center [1264, 579] width 33 height 11
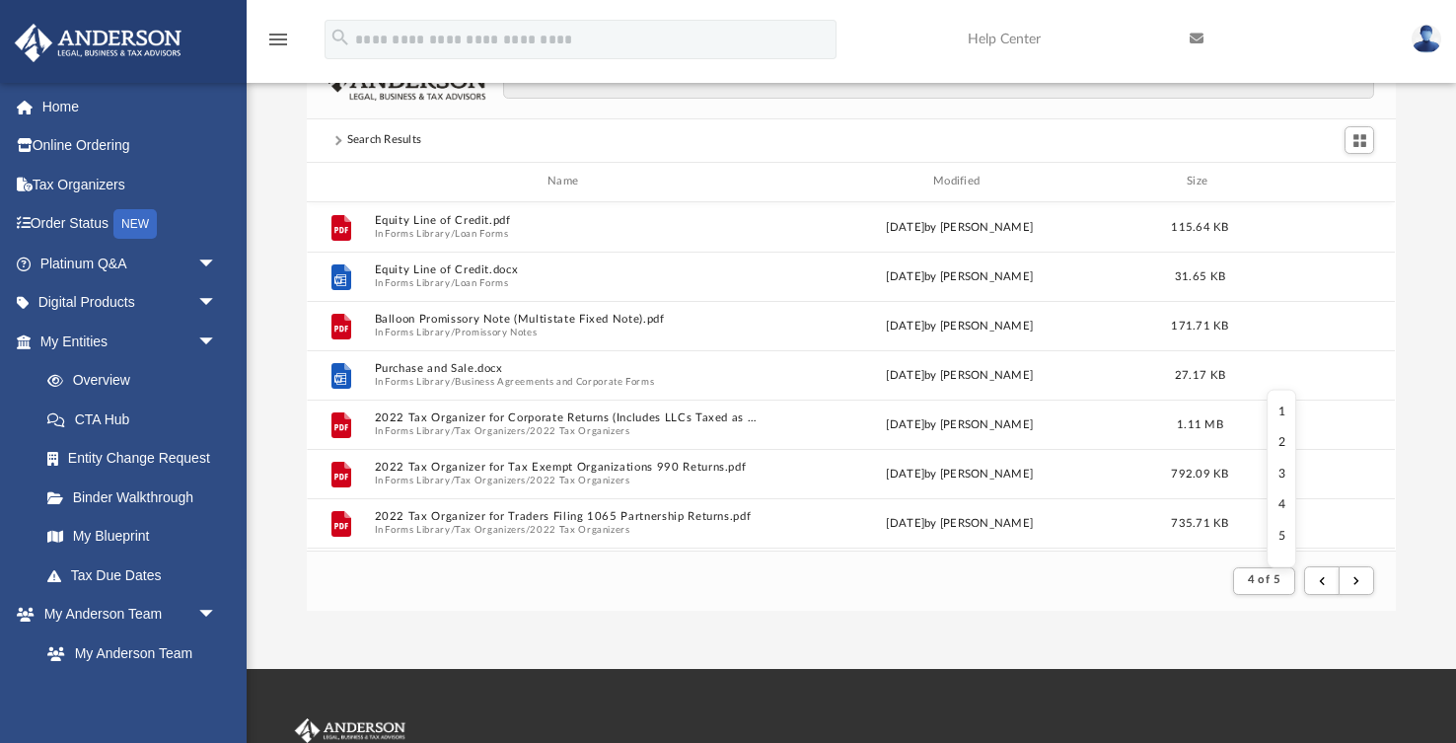
click at [1279, 473] on li "3" at bounding box center [1281, 473] width 7 height 21
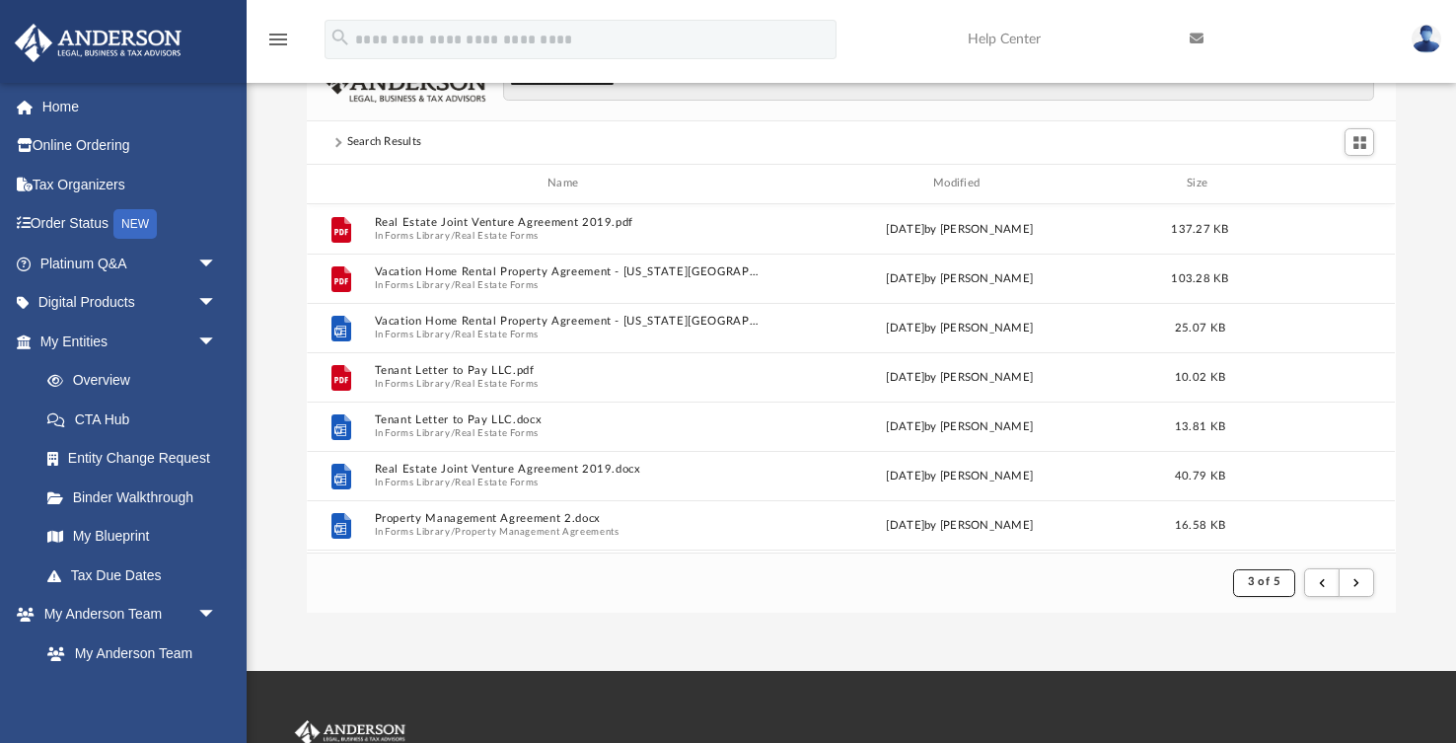
scroll to position [61, 0]
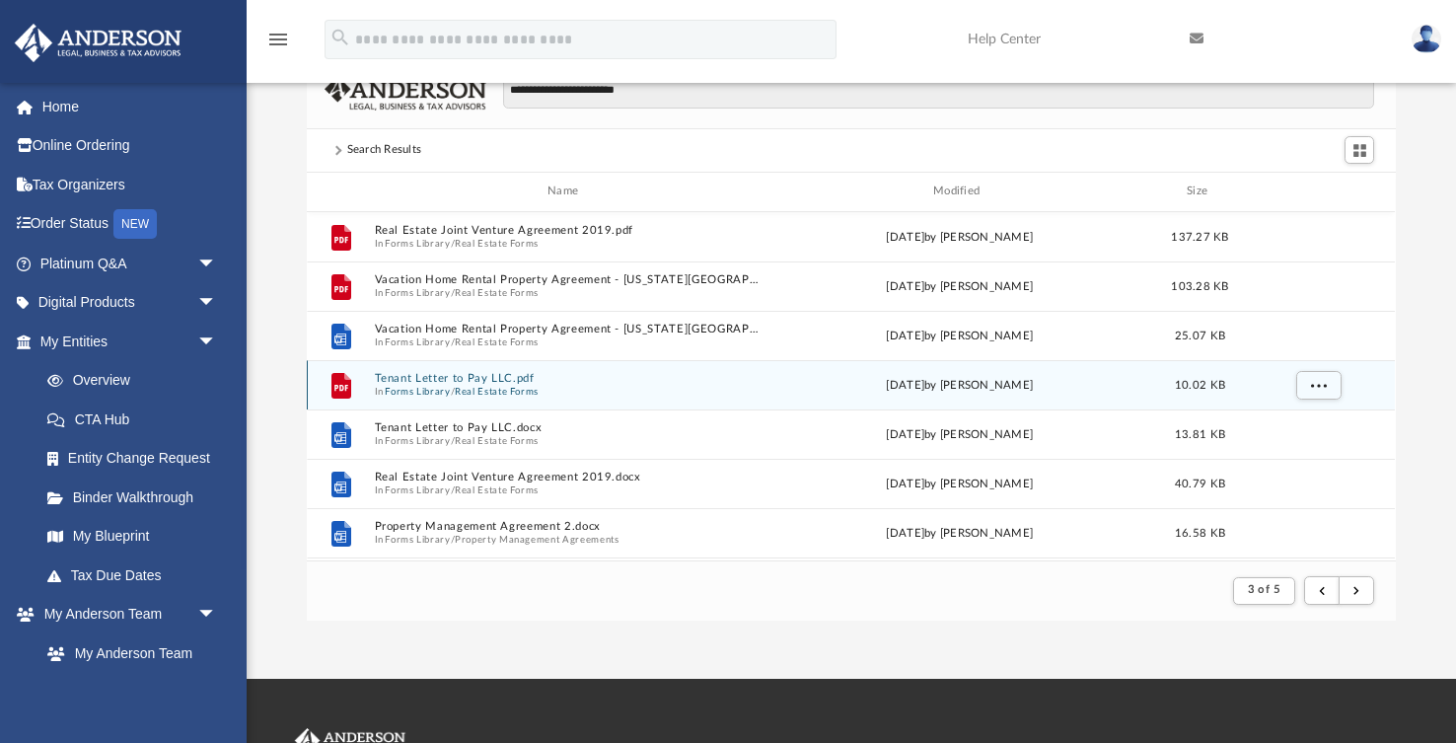
click at [433, 377] on button "Tenant Letter to Pay LLC.pdf" at bounding box center [567, 378] width 385 height 13
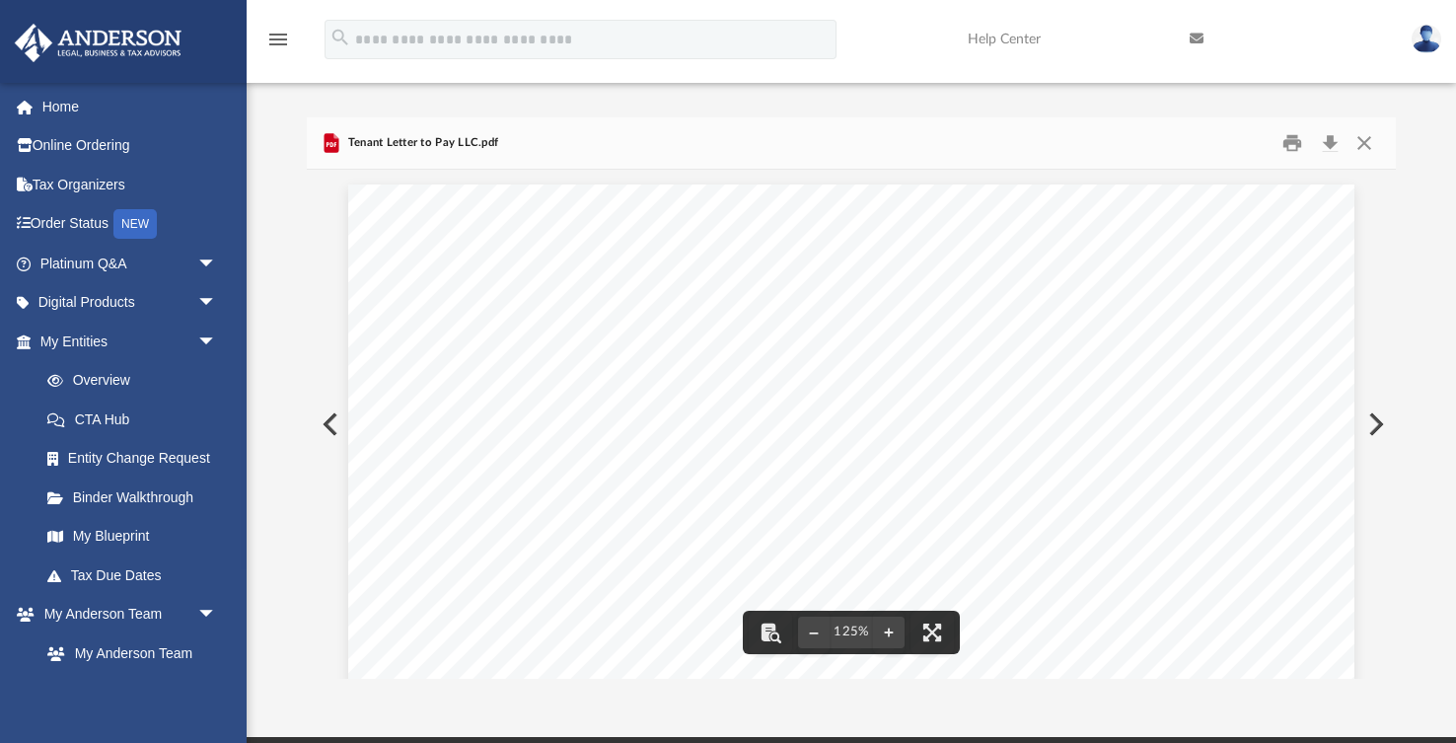
scroll to position [0, 0]
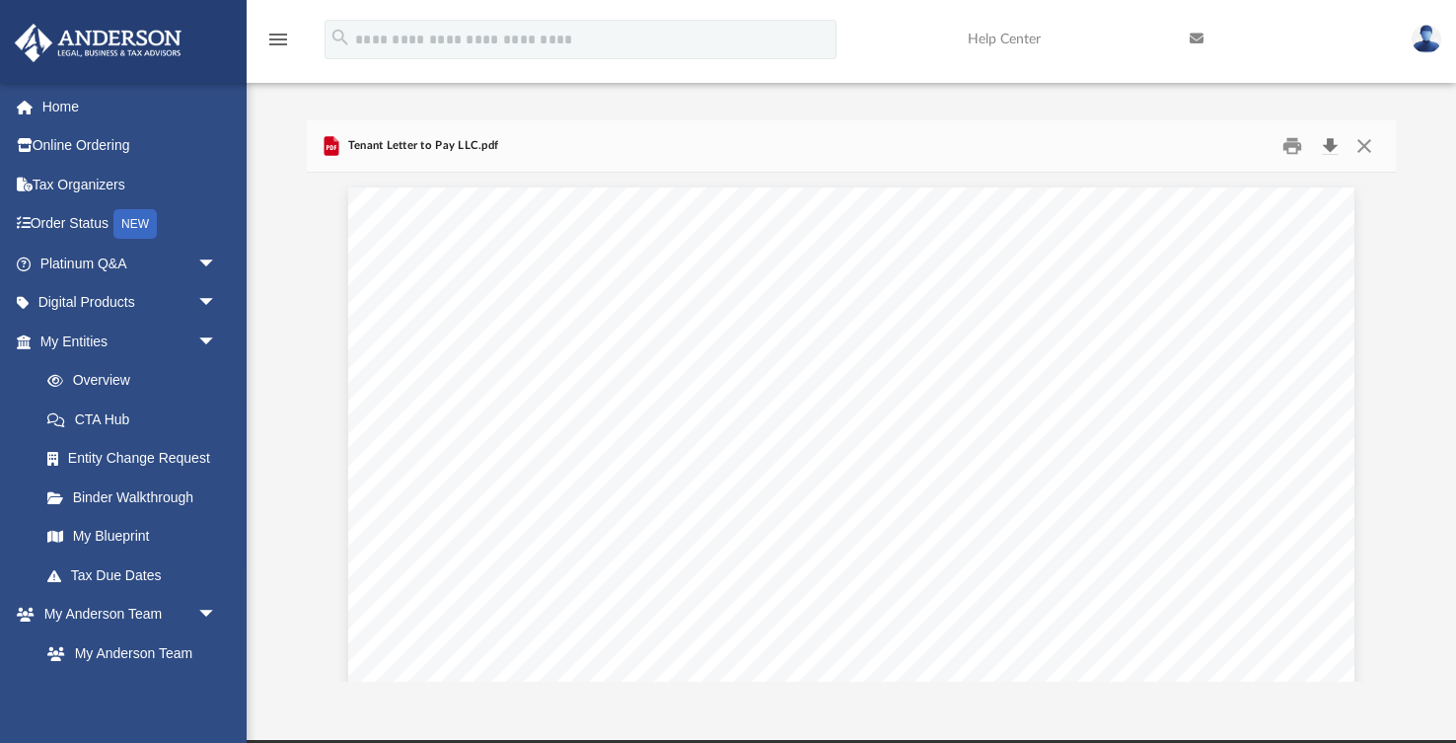
click at [1325, 146] on button "Download" at bounding box center [1330, 145] width 36 height 31
click at [1359, 145] on button "Close" at bounding box center [1364, 145] width 36 height 31
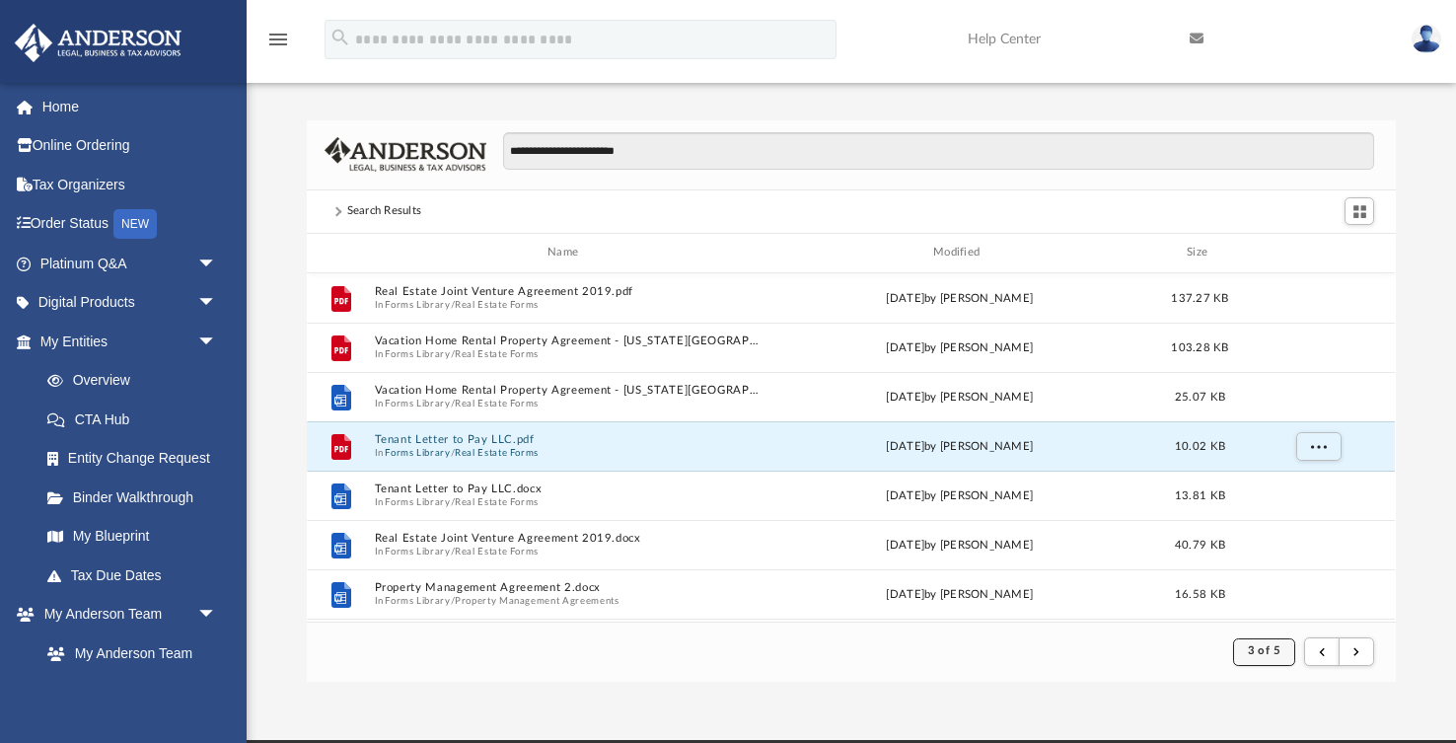
click at [1251, 639] on button "3 of 5" at bounding box center [1264, 652] width 62 height 28
click at [1285, 505] on ul "1 2 3 4 5" at bounding box center [1281, 545] width 30 height 178
click at [1275, 514] on ul "1 2 3 4 5" at bounding box center [1281, 545] width 30 height 178
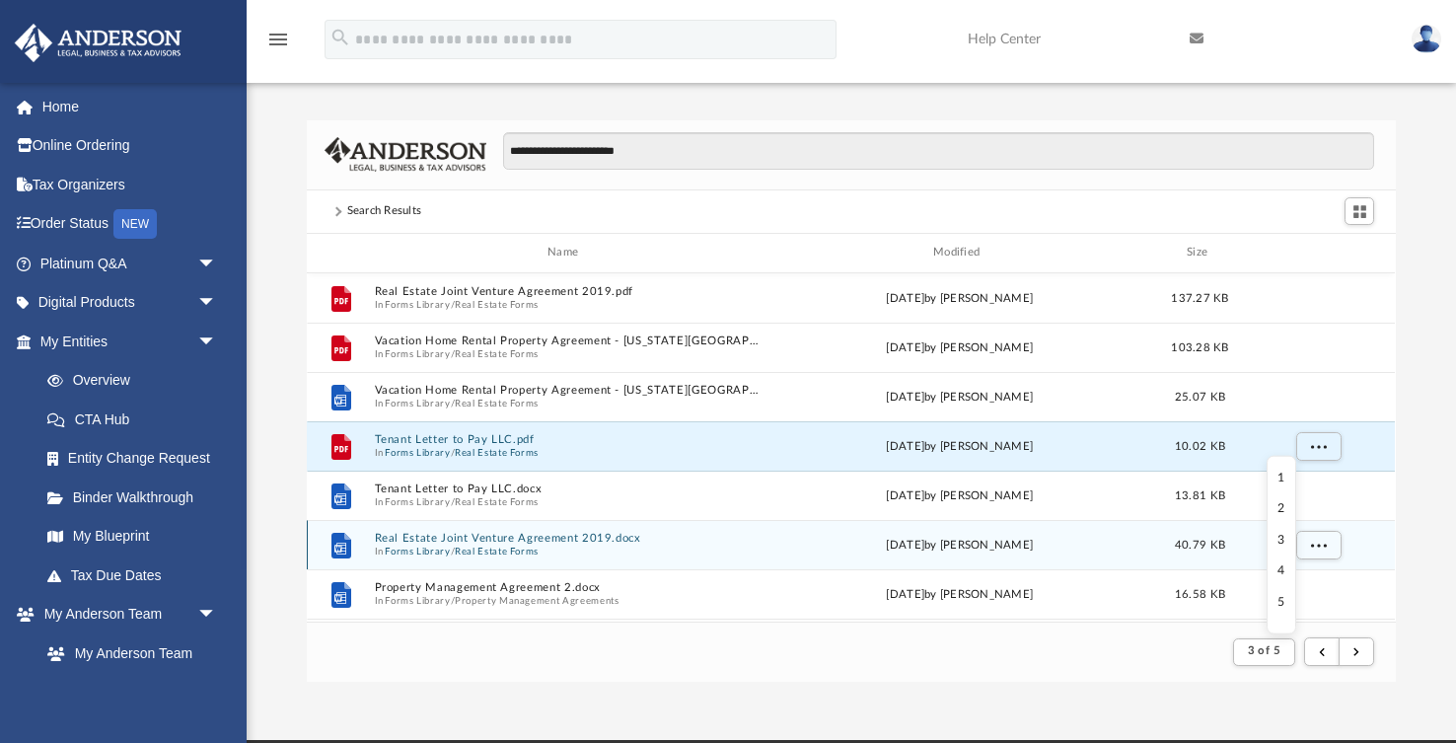
drag, startPoint x: 1277, startPoint y: 505, endPoint x: 1264, endPoint y: 558, distance: 54.8
click at [1264, 559] on body "X Get a chance to win 6 months of Platinum for free just by filling out this su…" at bounding box center [728, 546] width 1456 height 1092
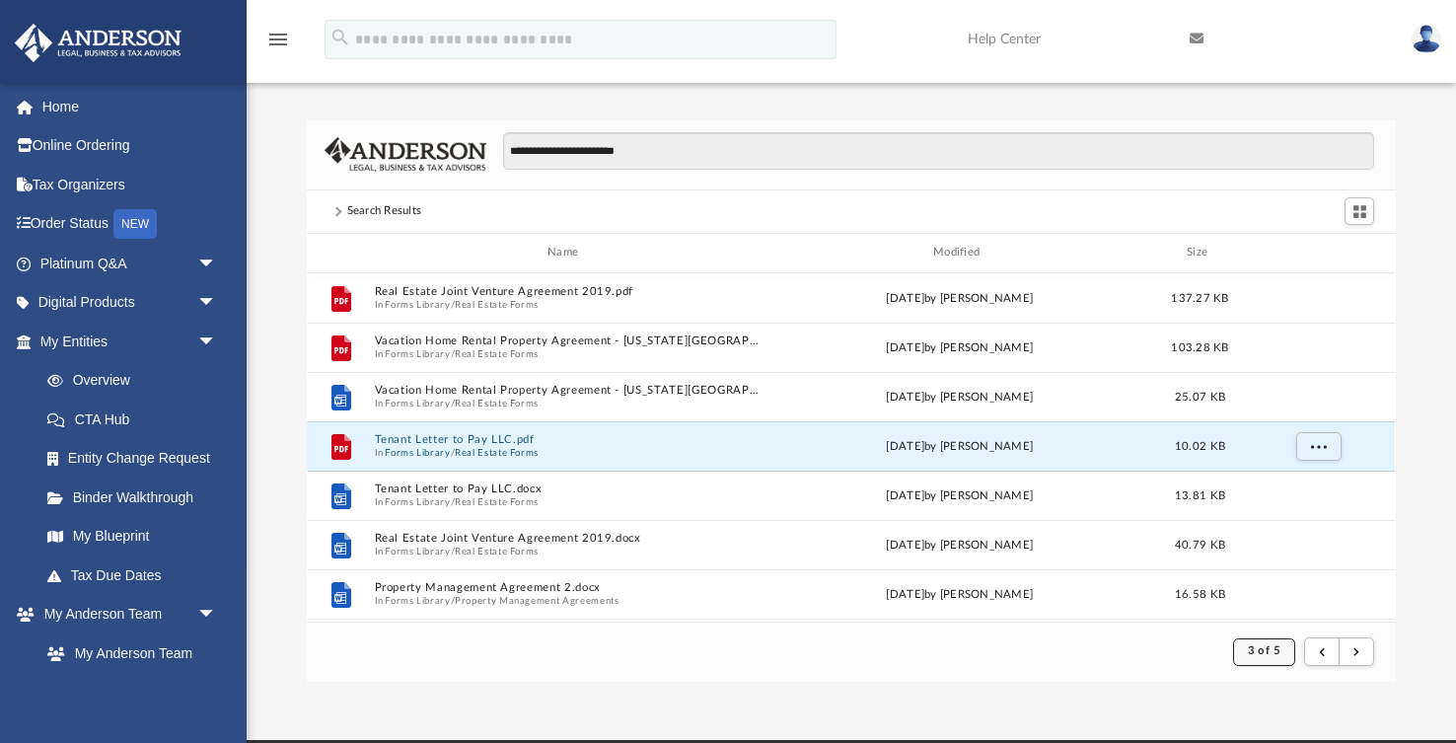
click at [1260, 638] on button "3 of 5" at bounding box center [1264, 652] width 62 height 28
click at [1280, 507] on li "2" at bounding box center [1280, 508] width 7 height 21
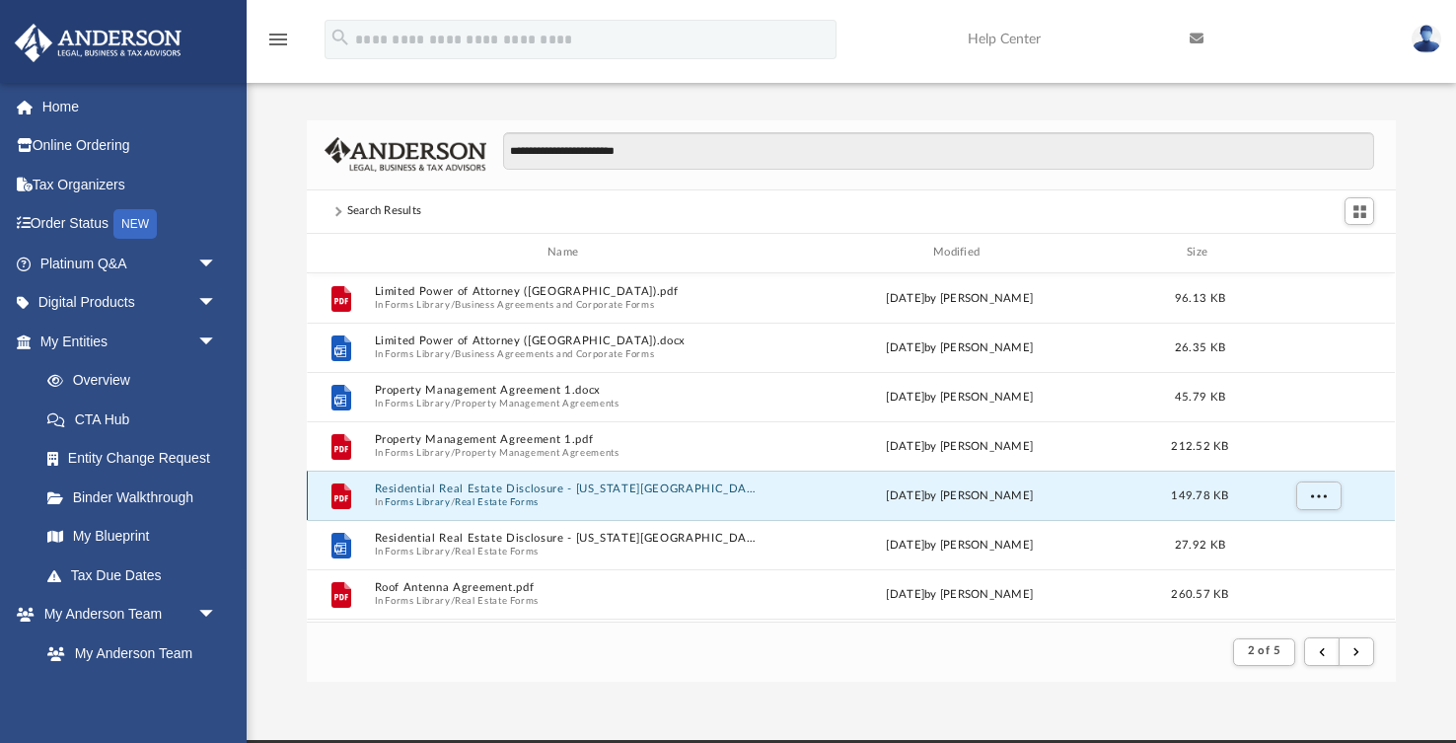
click at [445, 490] on button "Residential Real Estate Disclosure - [US_STATE][GEOGRAPHIC_DATA]pdf" at bounding box center [567, 488] width 385 height 13
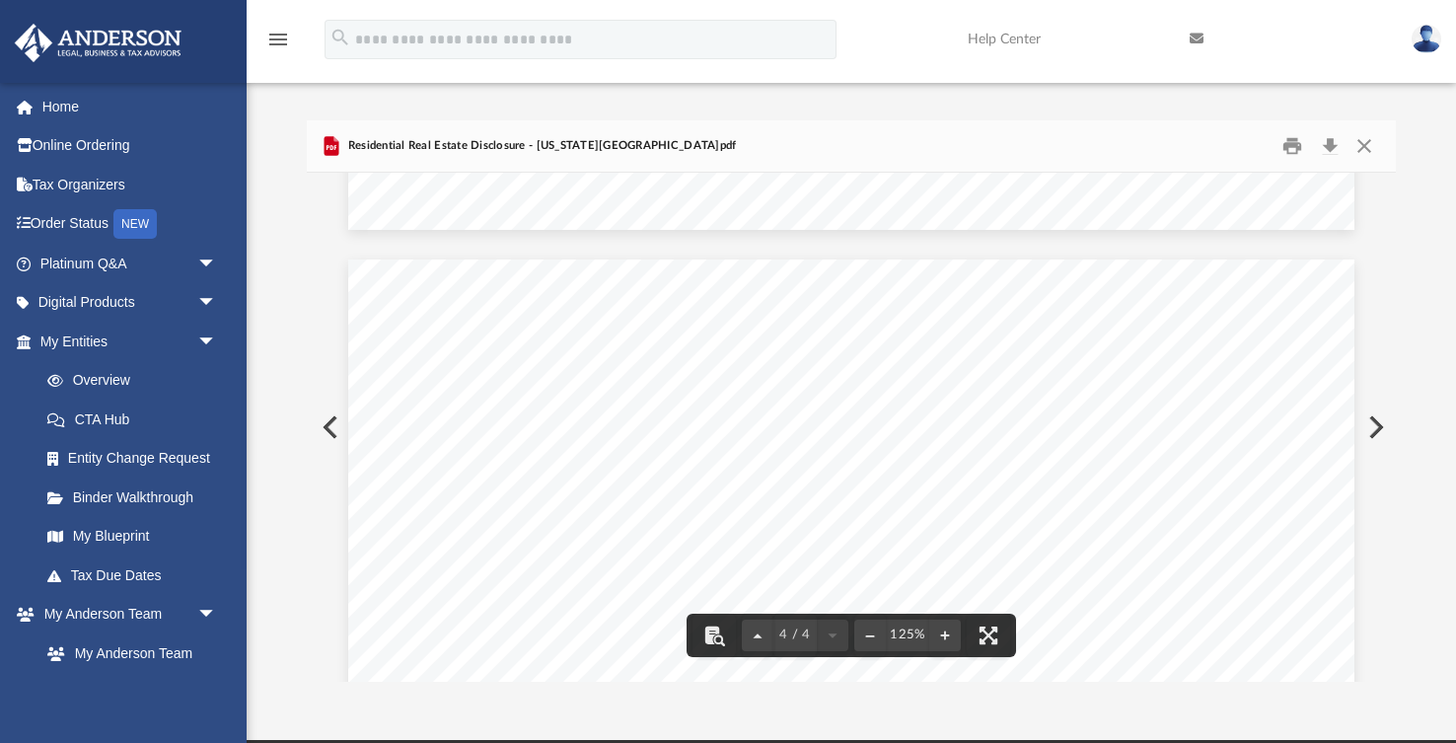
scroll to position [3494, 0]
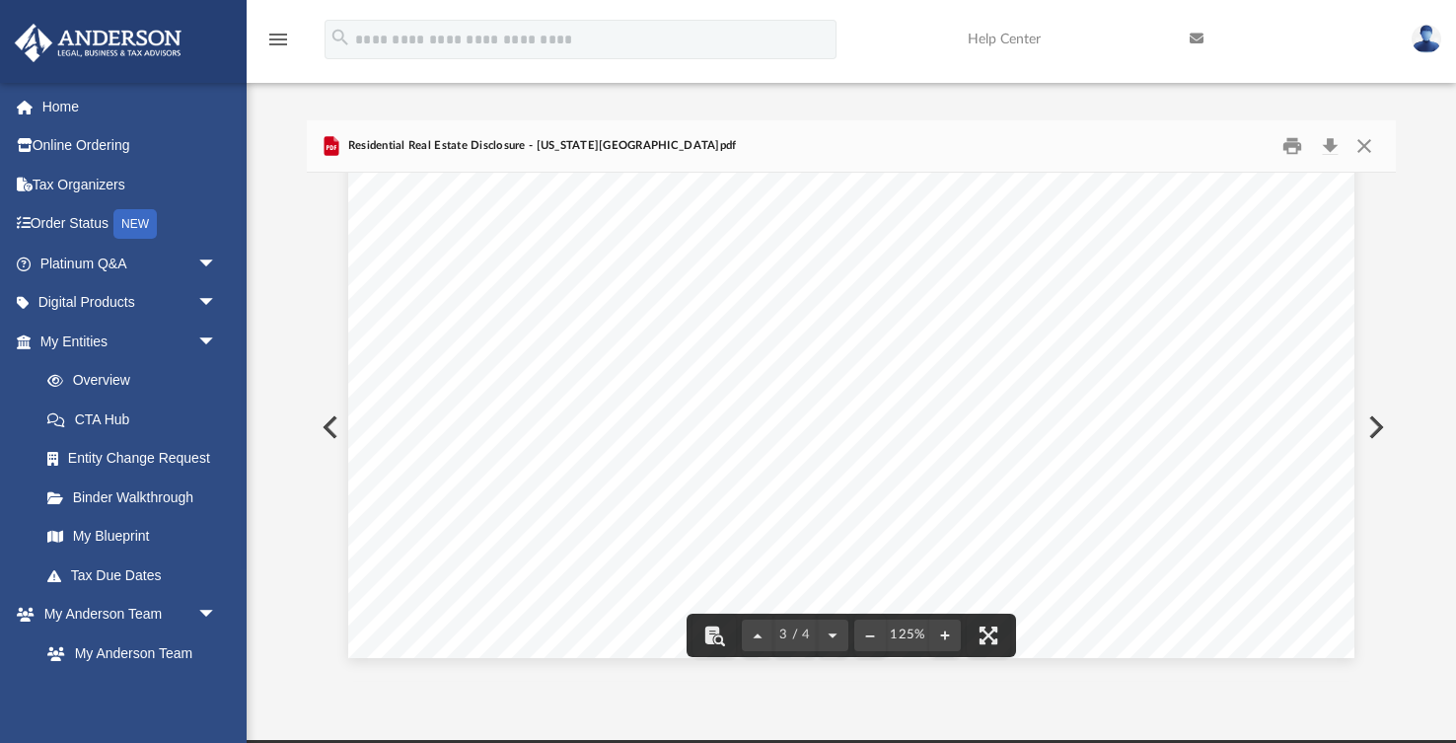
click at [331, 432] on button "Preview" at bounding box center [328, 426] width 43 height 55
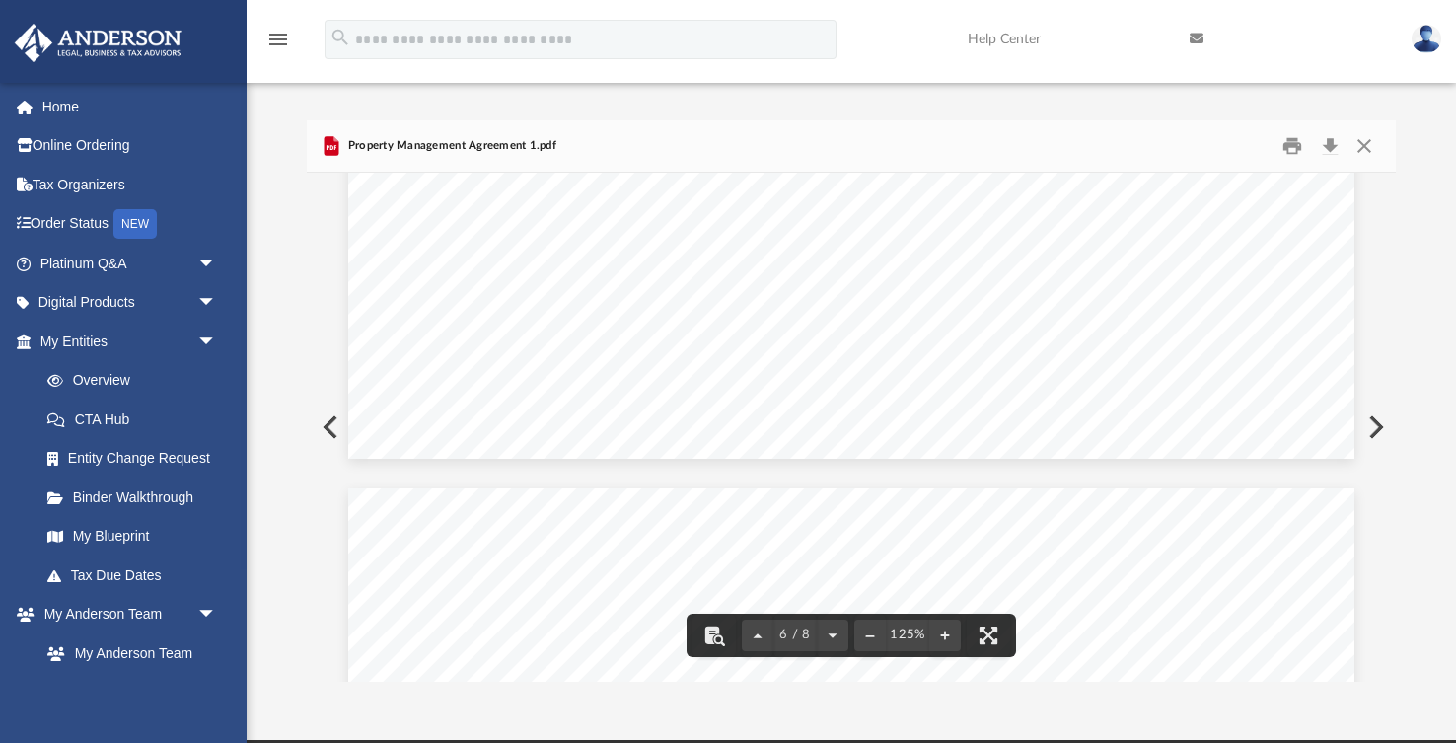
scroll to position [7831, 0]
